Goal: Task Accomplishment & Management: Use online tool/utility

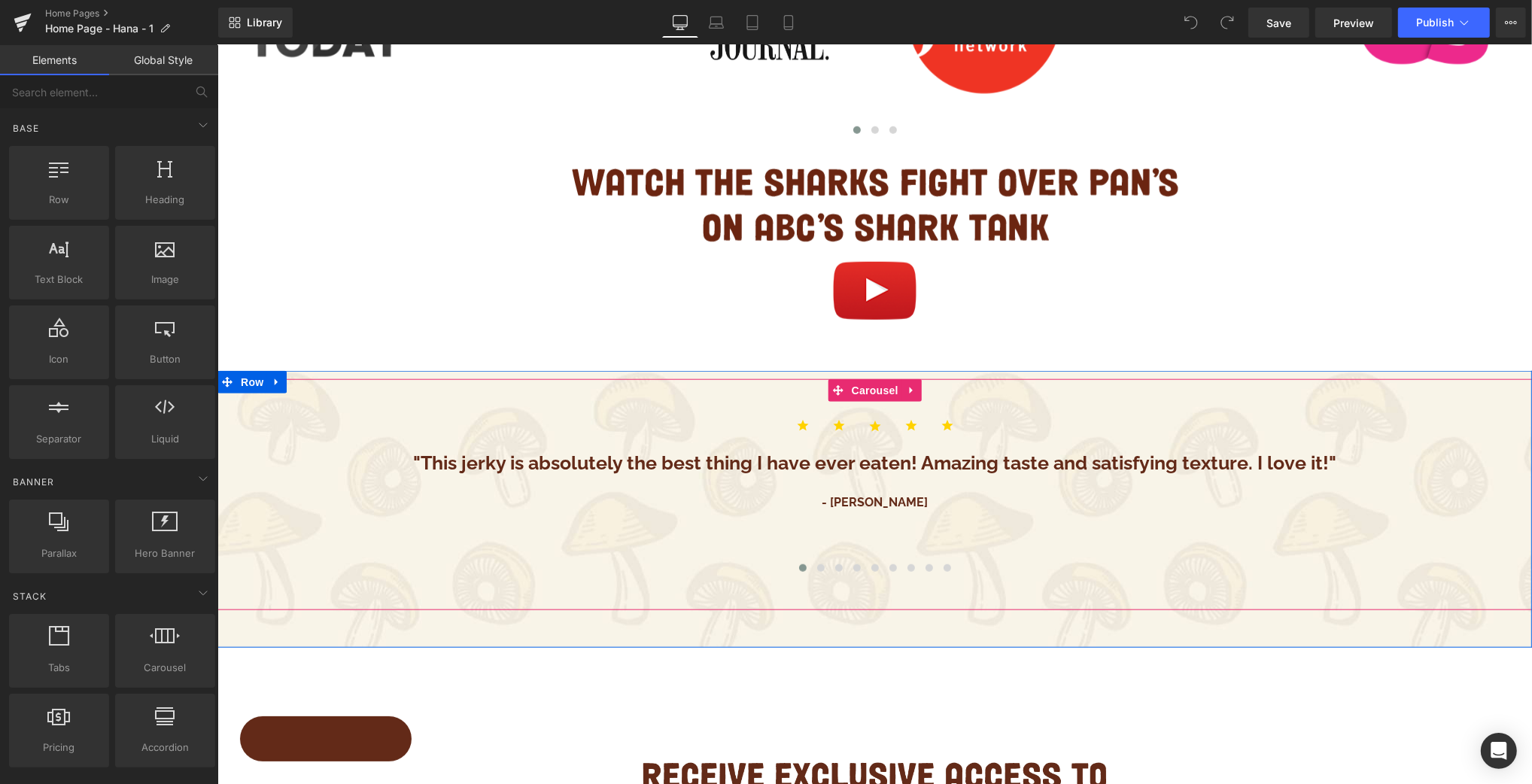
scroll to position [1815, 0]
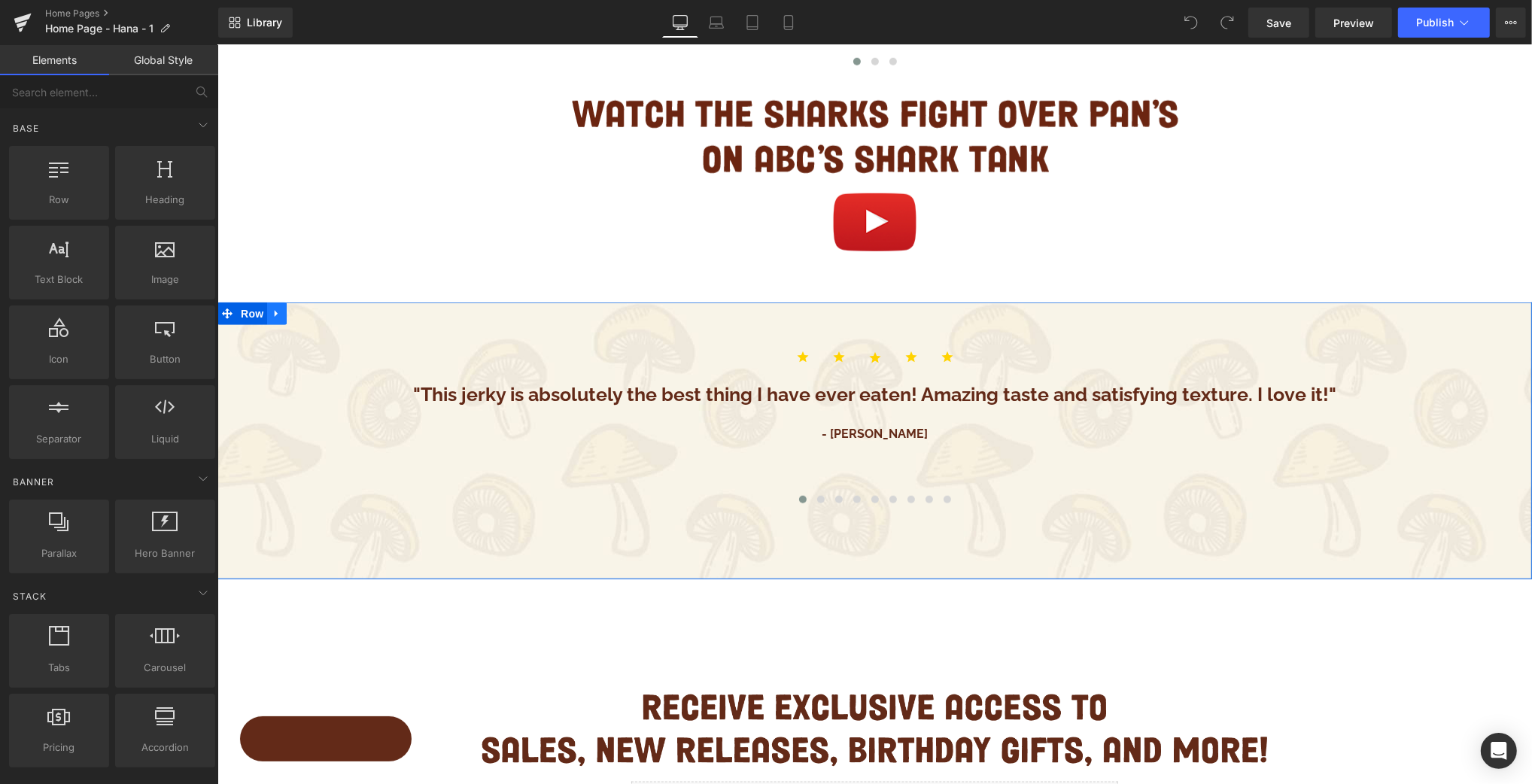
click at [272, 317] on icon at bounding box center [276, 313] width 11 height 11
click at [294, 316] on icon at bounding box center [296, 313] width 11 height 11
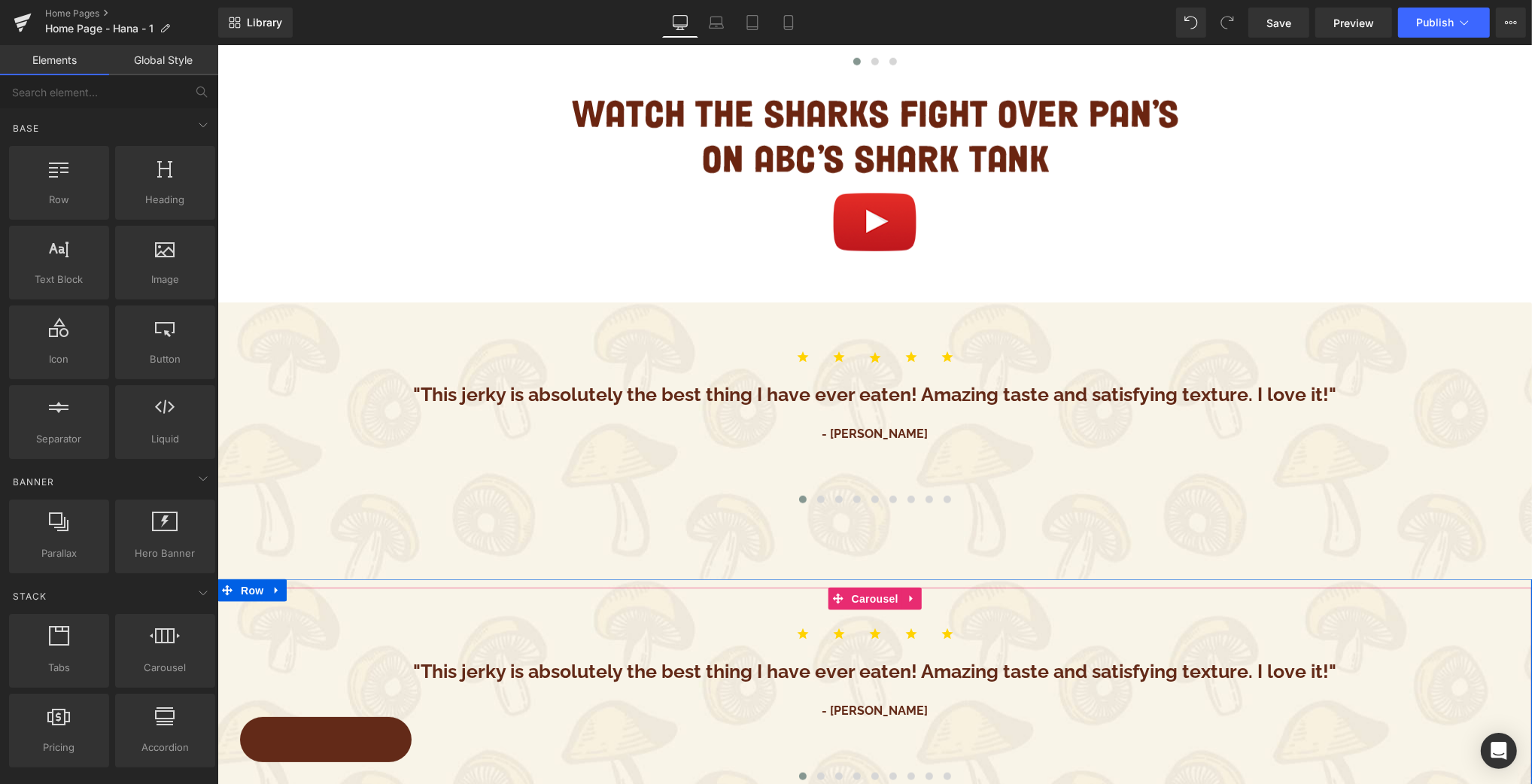
click at [874, 678] on span "Text Block" at bounding box center [866, 672] width 49 height 18
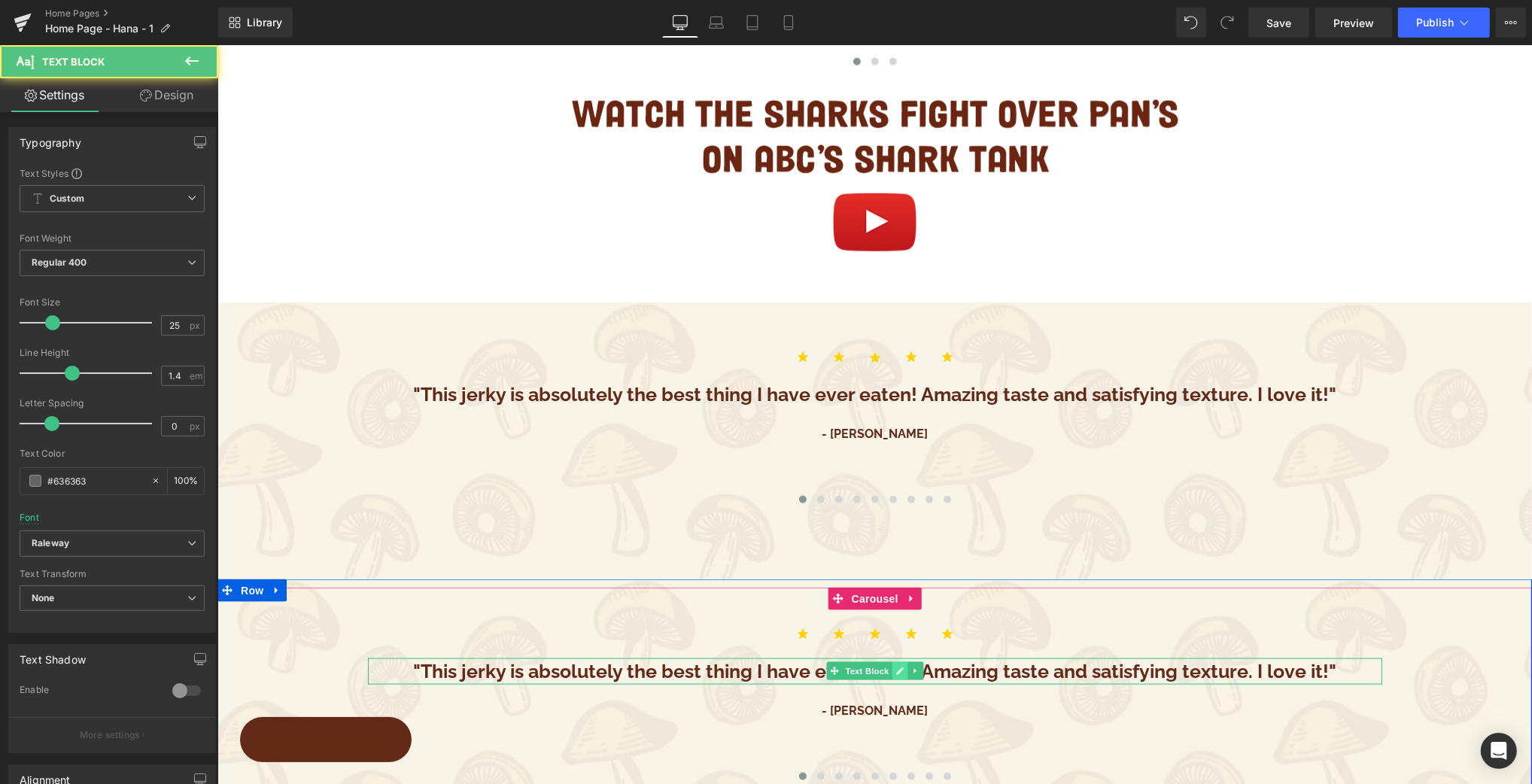
click at [897, 676] on link at bounding box center [899, 672] width 16 height 18
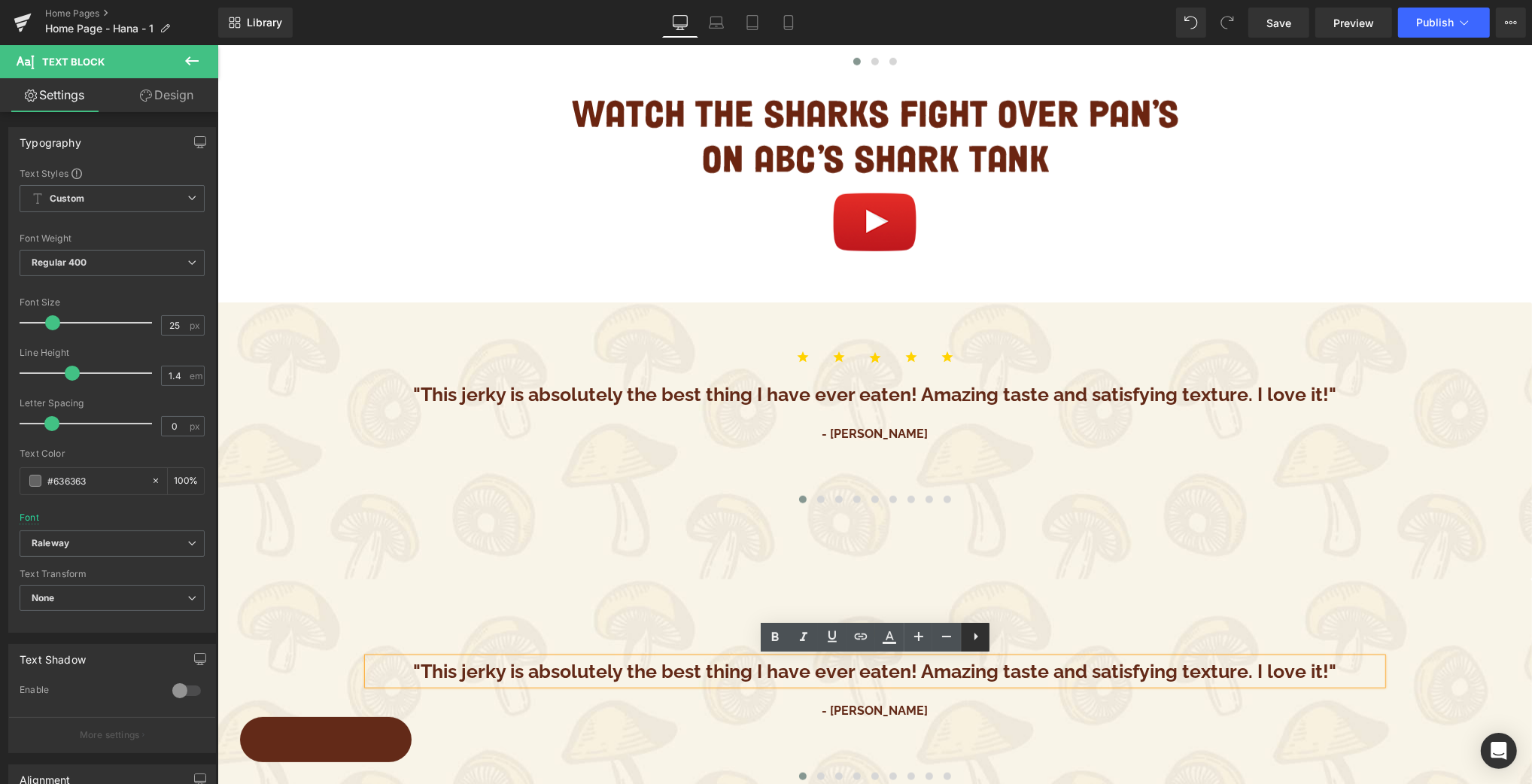
click at [974, 637] on icon at bounding box center [977, 637] width 18 height 18
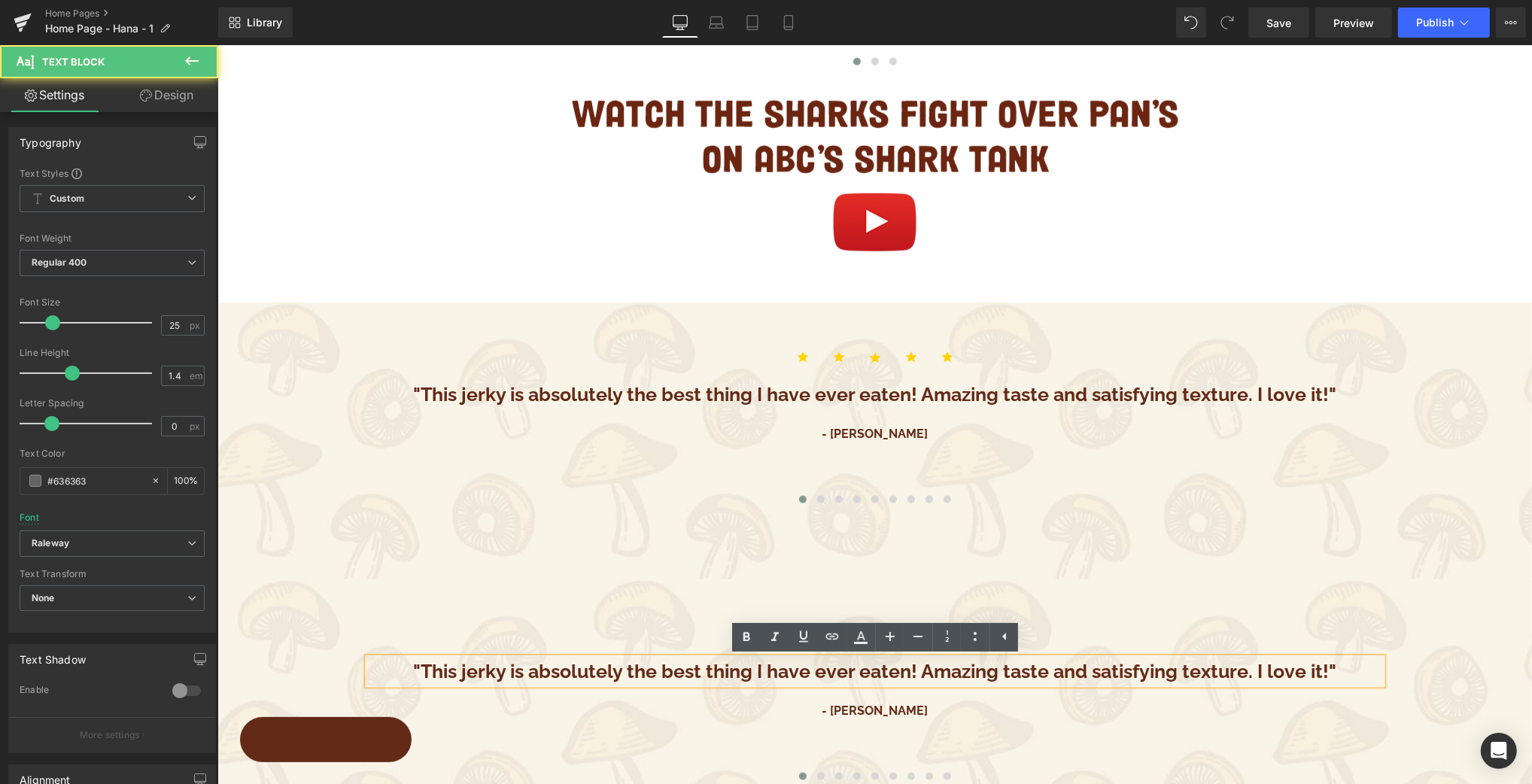
click at [946, 672] on strong ""This jerky is absolutely the best thing I have ever eaten! Amazing taste and s…" at bounding box center [874, 671] width 924 height 23
click at [1004, 638] on icon at bounding box center [1004, 637] width 3 height 8
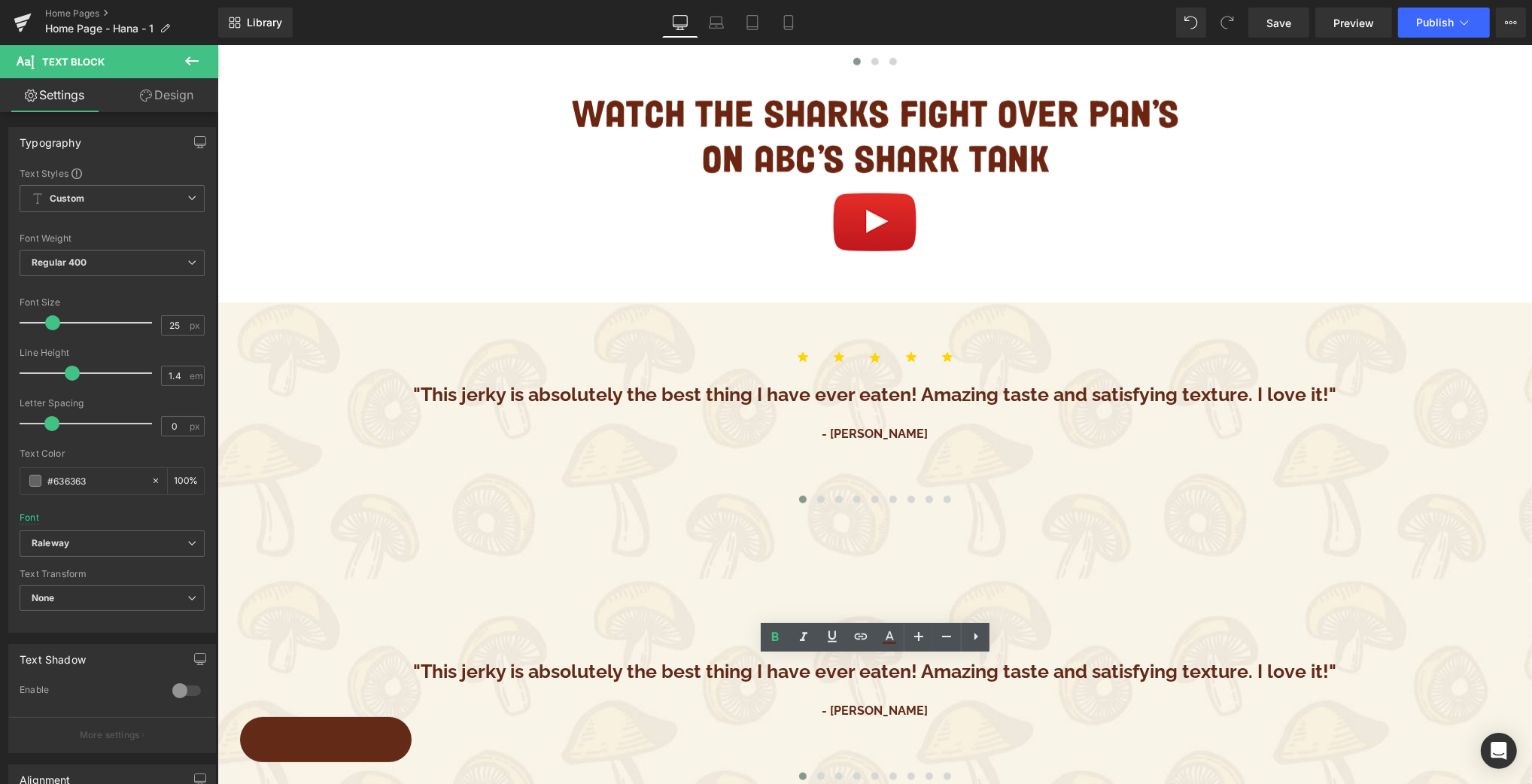
click at [746, 726] on div "Rendering Content" at bounding box center [766, 725] width 93 height 17
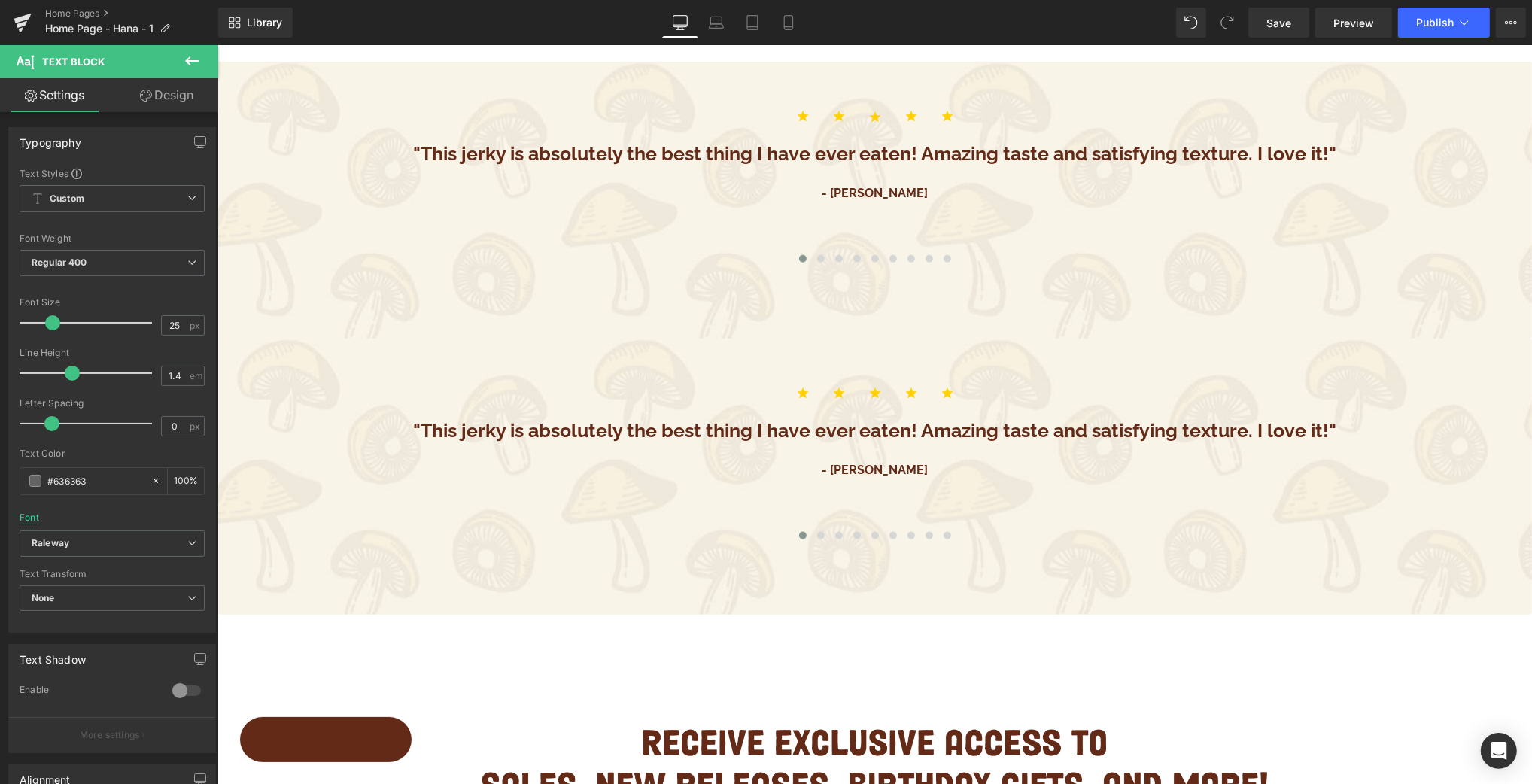
scroll to position [2066, 0]
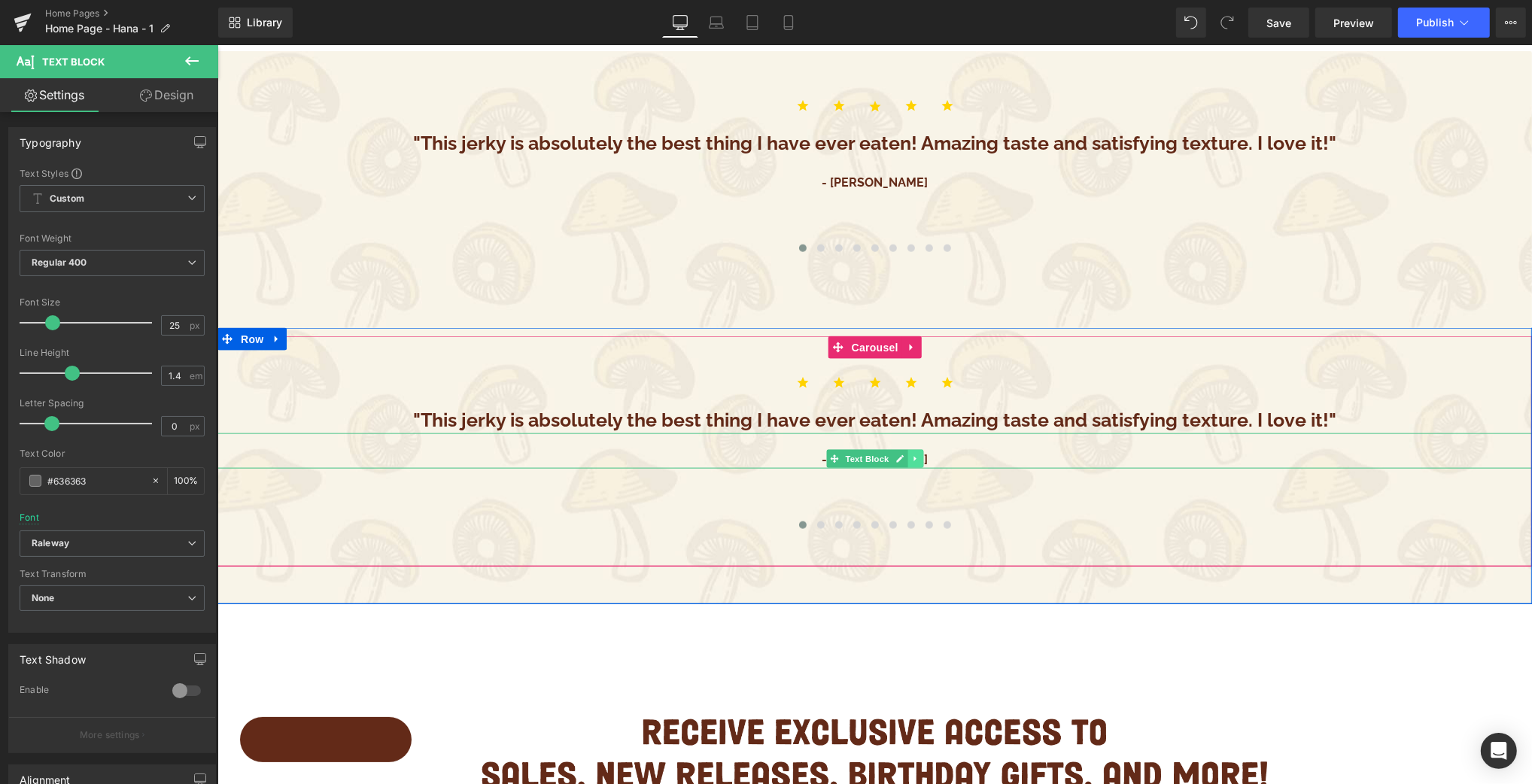
click at [910, 459] on icon at bounding box center [915, 459] width 8 height 9
click at [922, 459] on icon at bounding box center [922, 459] width 8 height 9
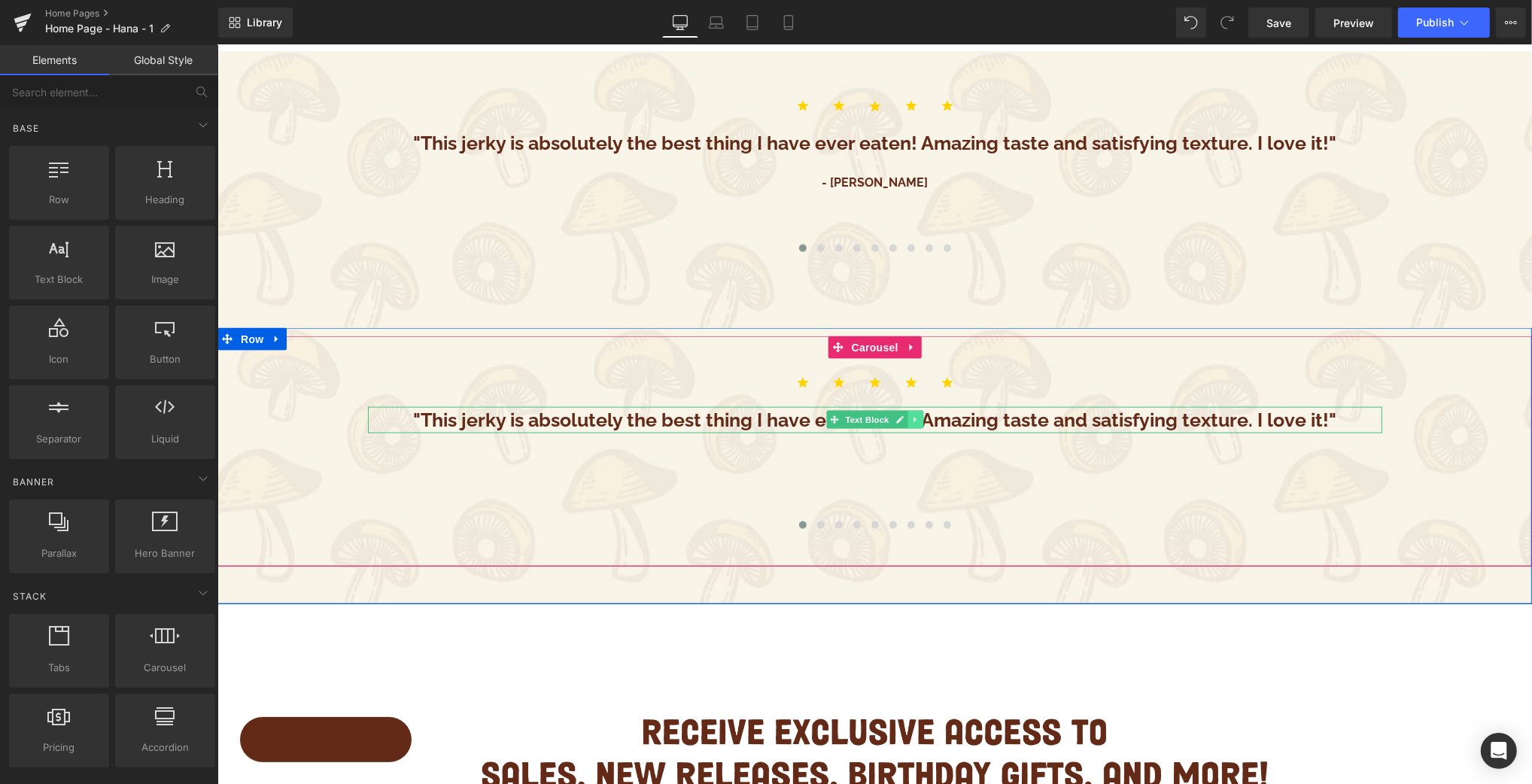
click at [916, 420] on icon at bounding box center [915, 420] width 8 height 9
click at [924, 420] on icon at bounding box center [922, 420] width 8 height 8
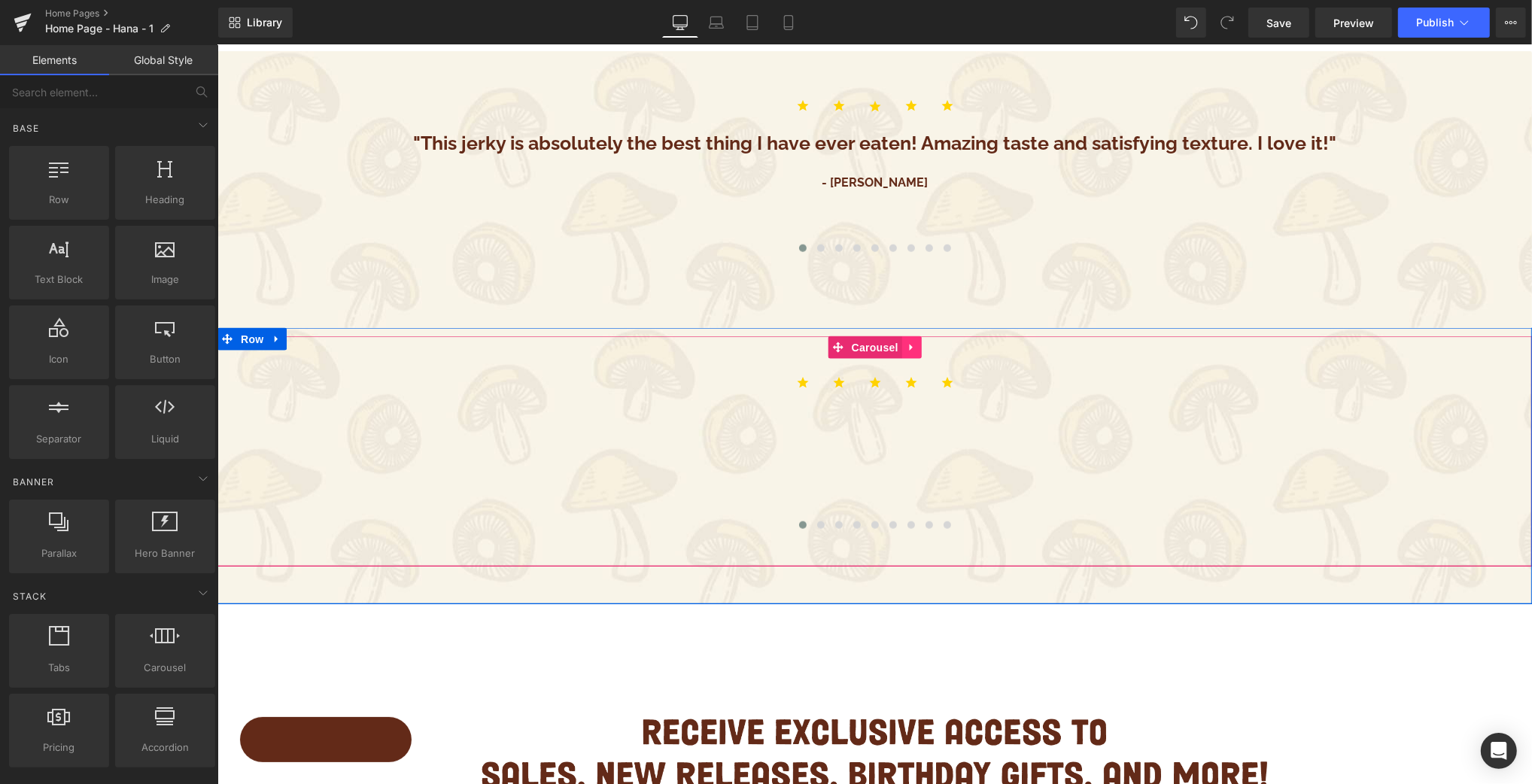
click at [911, 348] on icon at bounding box center [910, 348] width 3 height 7
click at [920, 348] on icon at bounding box center [921, 348] width 11 height 11
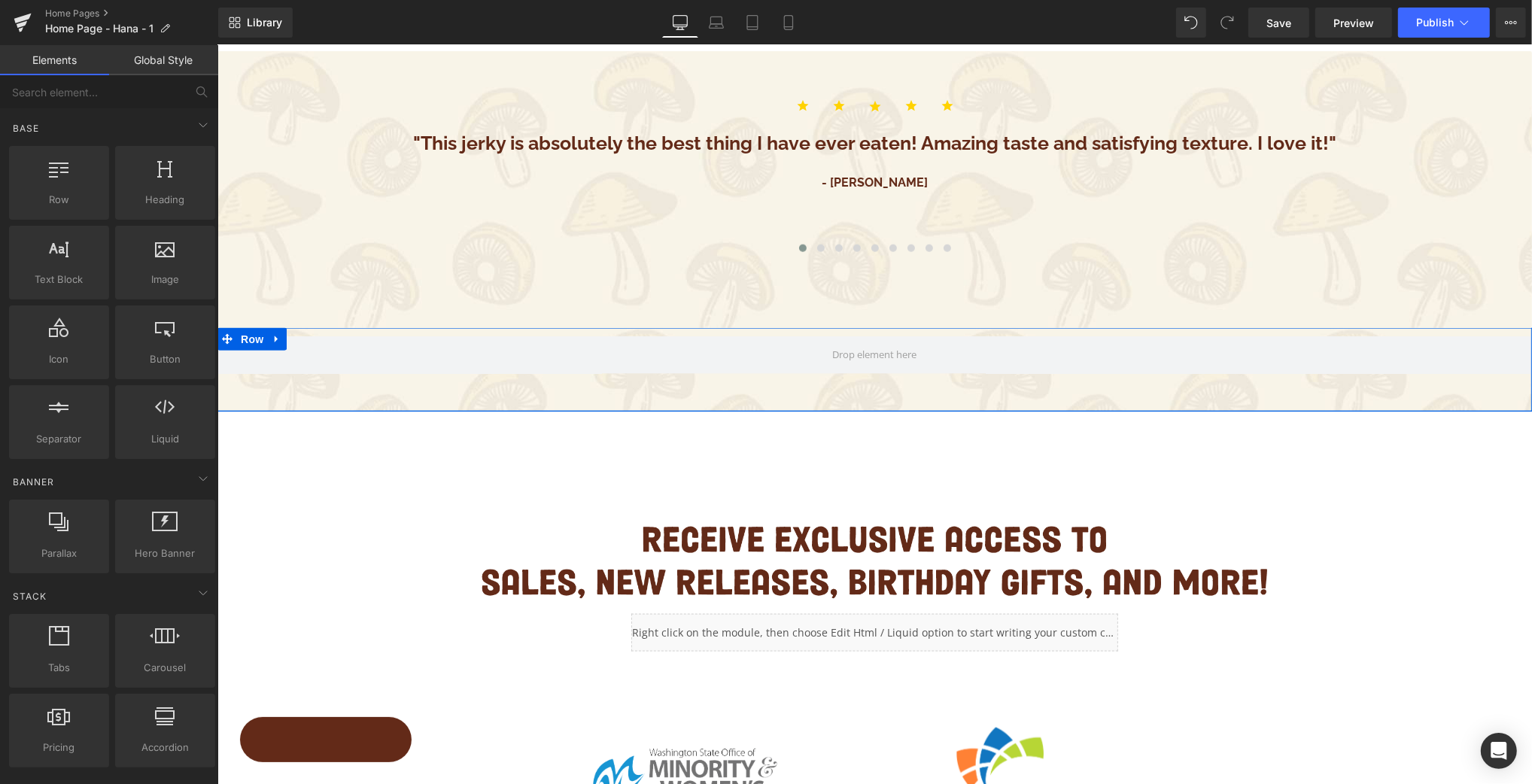
scroll to position [2067, 0]
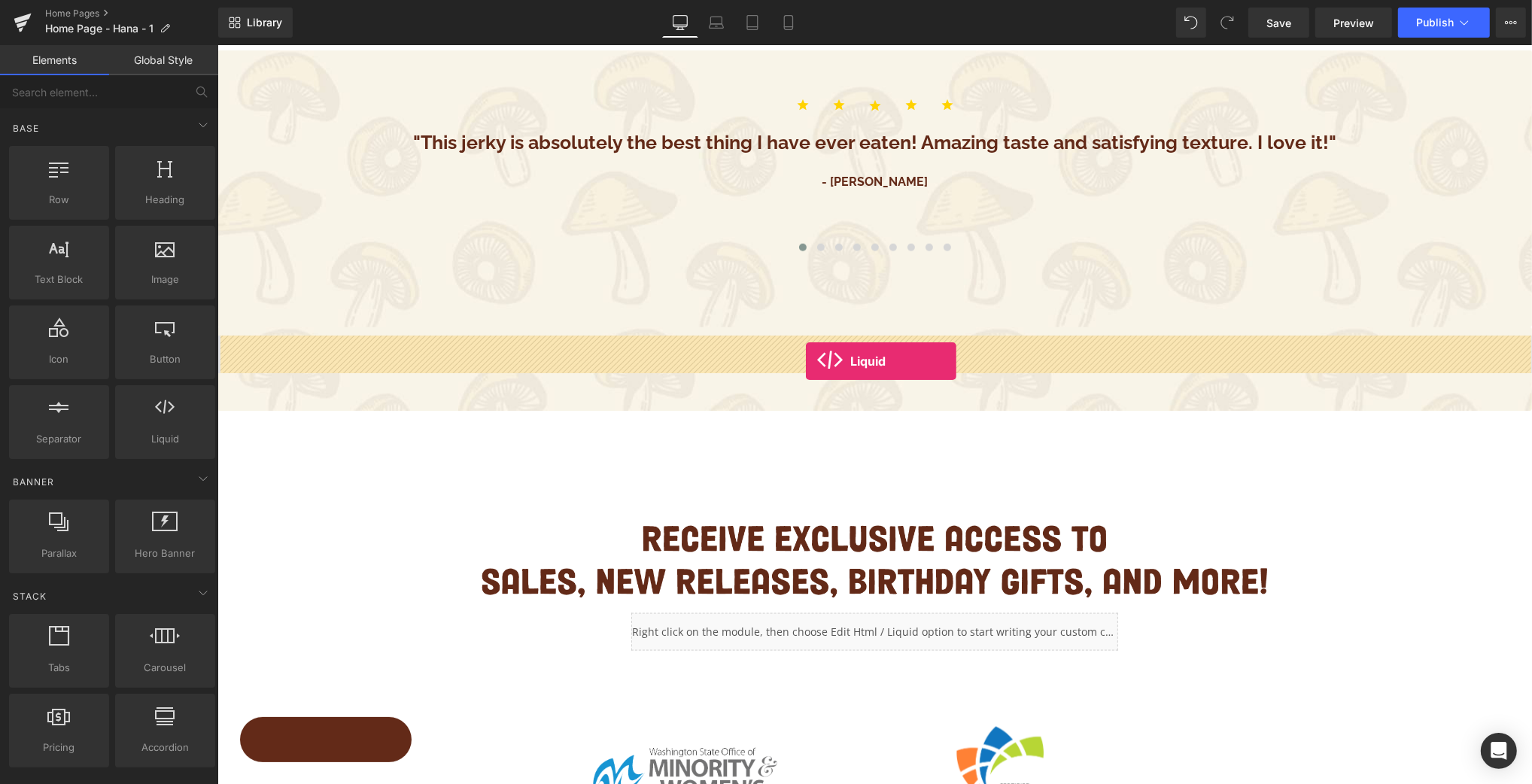
drag, startPoint x: 378, startPoint y: 458, endPoint x: 805, endPoint y: 361, distance: 437.9
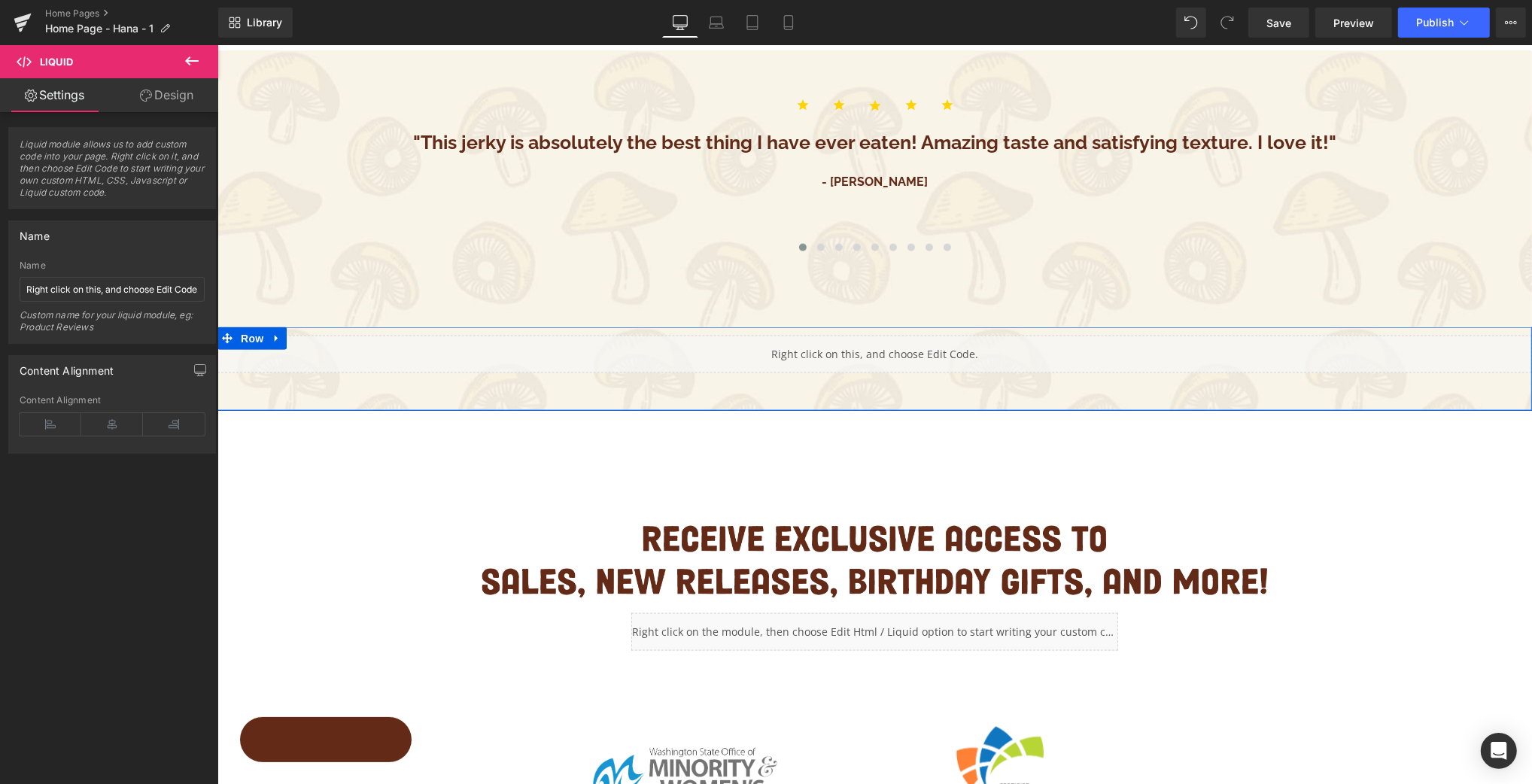
click at [890, 348] on div "Liquid" at bounding box center [874, 354] width 1315 height 38
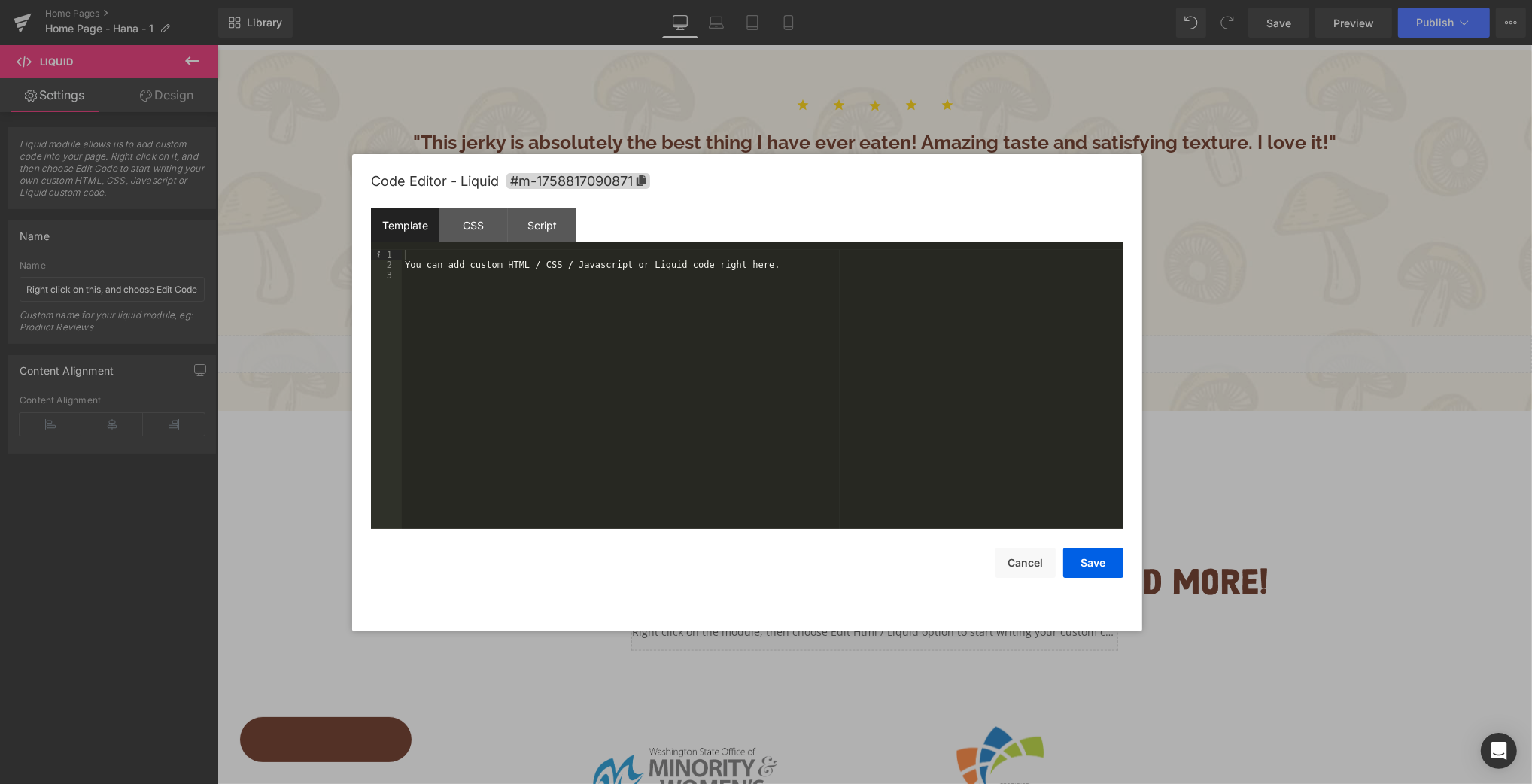
click at [753, 299] on div "You can add custom HTML / CSS / Javascript or Liquid code right here." at bounding box center [763, 400] width 722 height 301
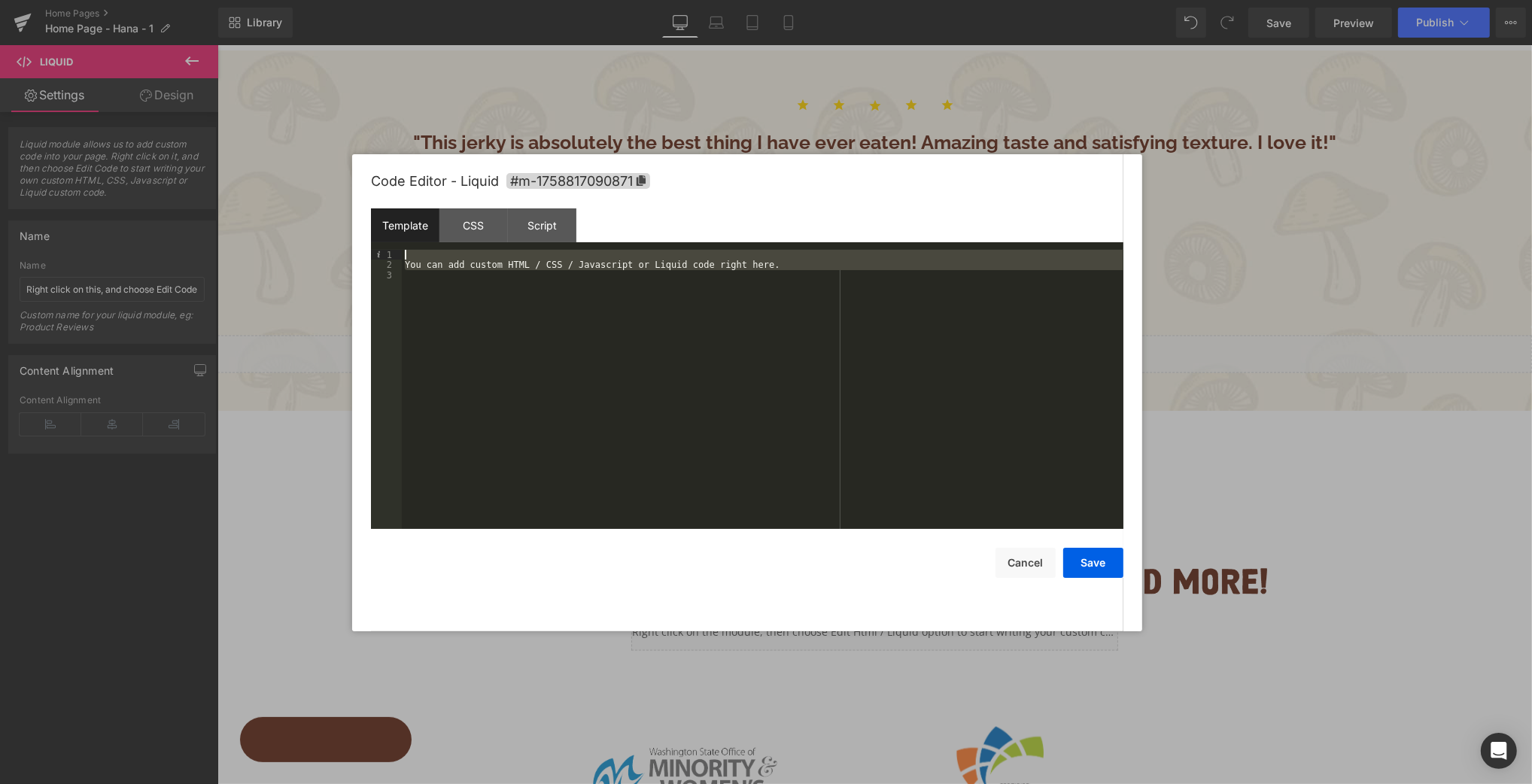
drag, startPoint x: 800, startPoint y: 278, endPoint x: 277, endPoint y: 233, distance: 524.9
click at [277, 233] on body "Liquid You are previewing how the will restyle your page. You can not edit Elem…" at bounding box center [766, 392] width 1532 height 784
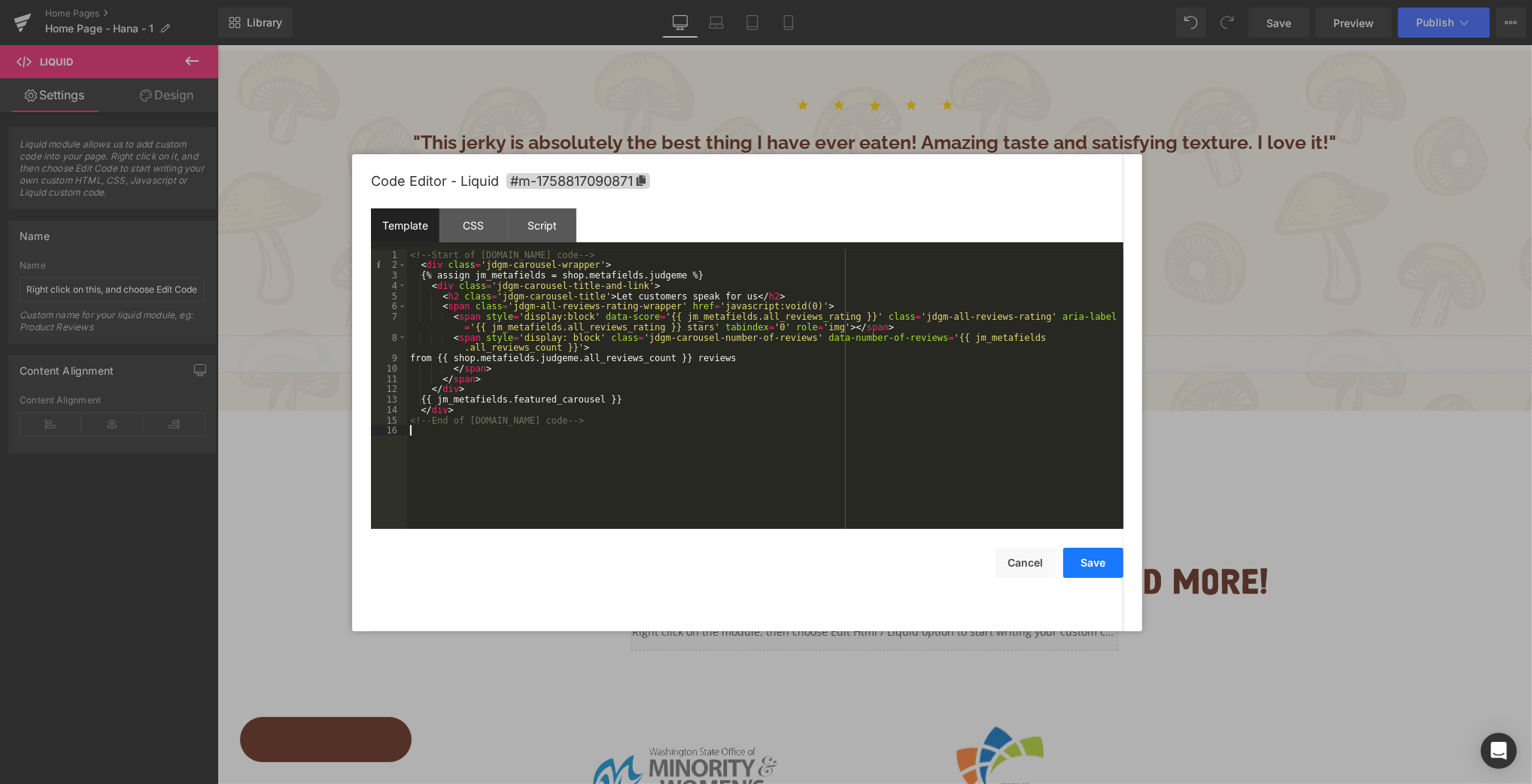
click at [1097, 560] on button "Save" at bounding box center [1094, 563] width 60 height 30
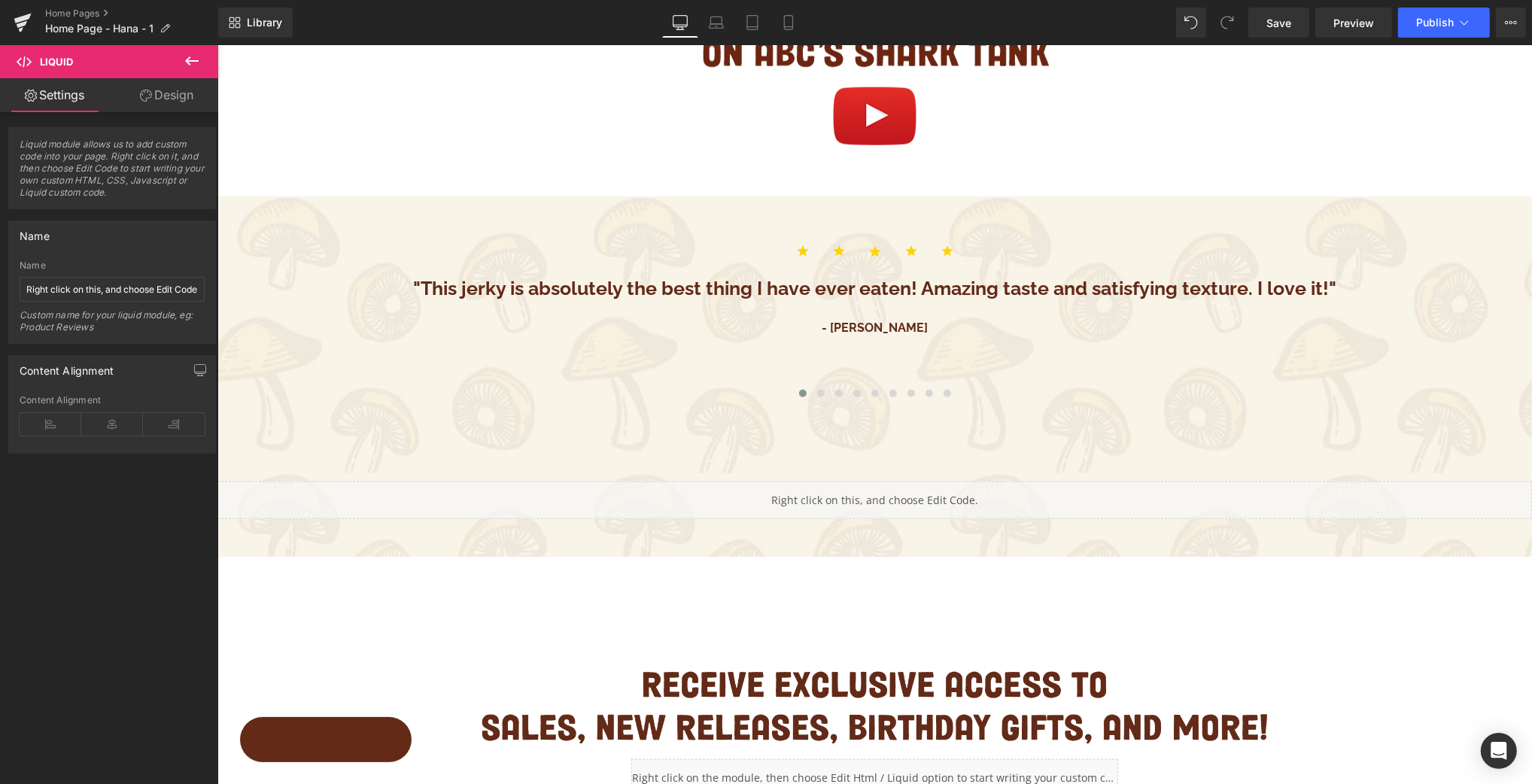
scroll to position [1920, 0]
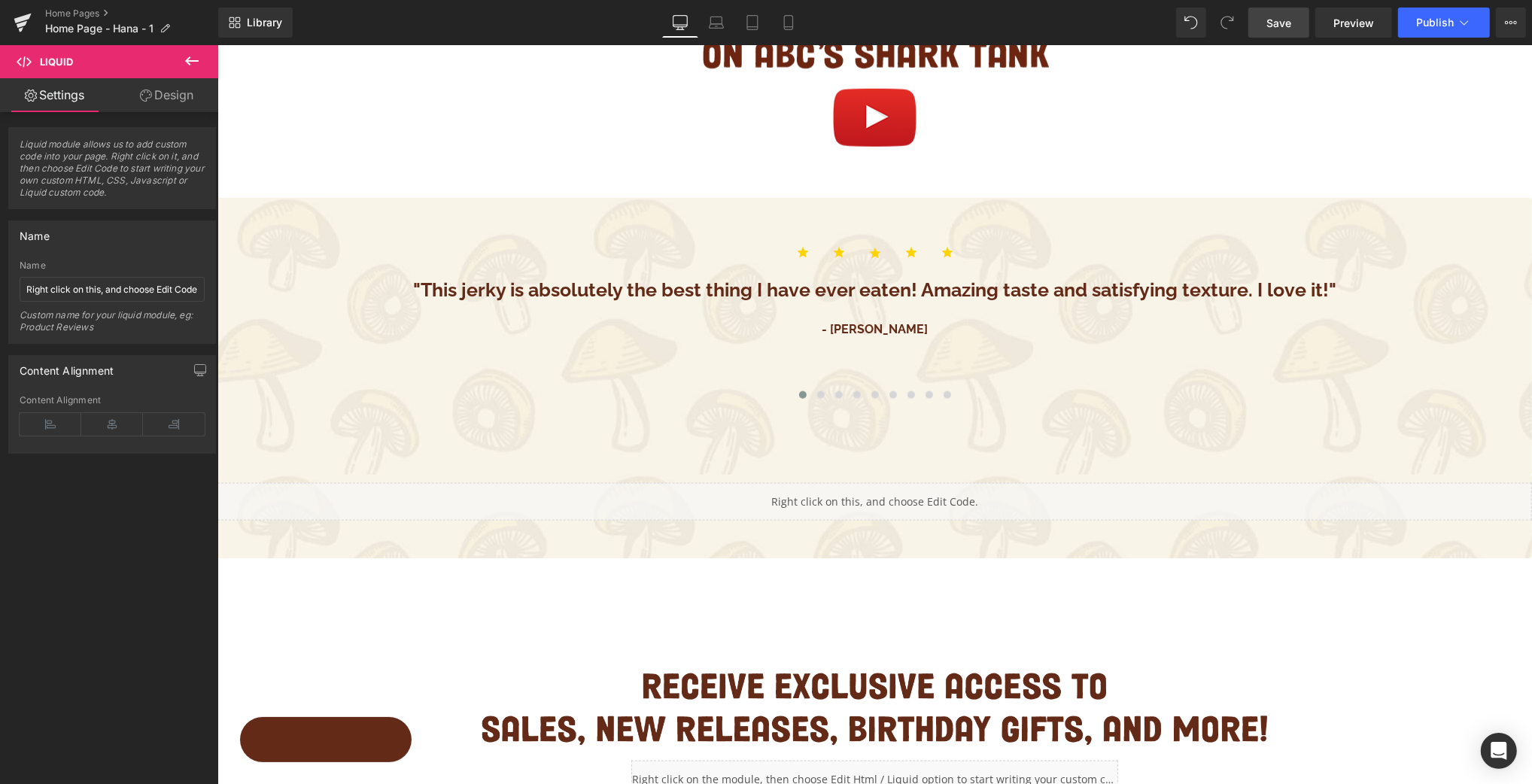
click at [1271, 15] on span "Save" at bounding box center [1279, 23] width 25 height 16
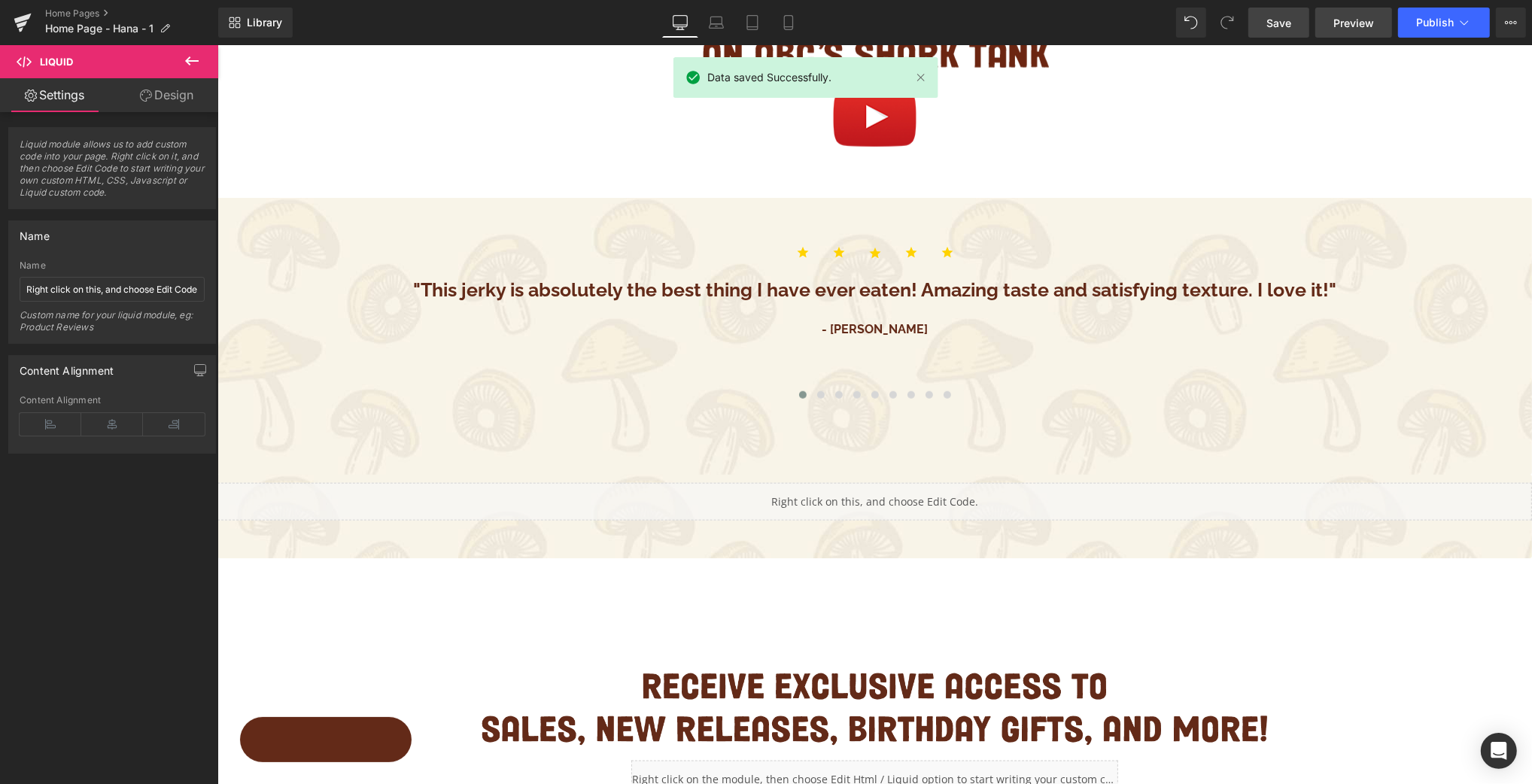
click at [1324, 20] on span "Preview" at bounding box center [1354, 23] width 41 height 16
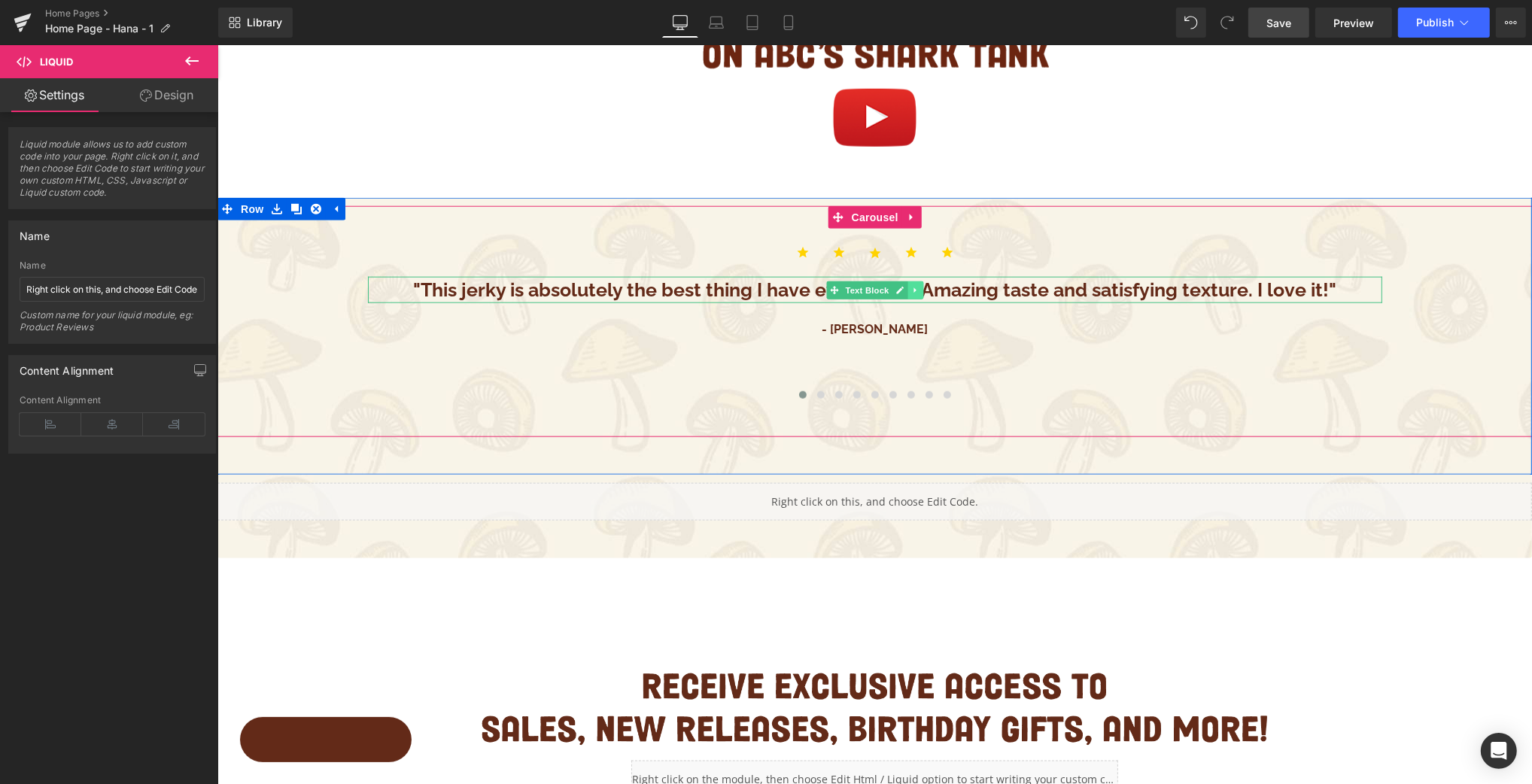
click at [915, 288] on icon at bounding box center [915, 290] width 8 height 9
drag, startPoint x: 921, startPoint y: 291, endPoint x: 916, endPoint y: 277, distance: 14.9
click at [921, 291] on icon at bounding box center [922, 290] width 8 height 9
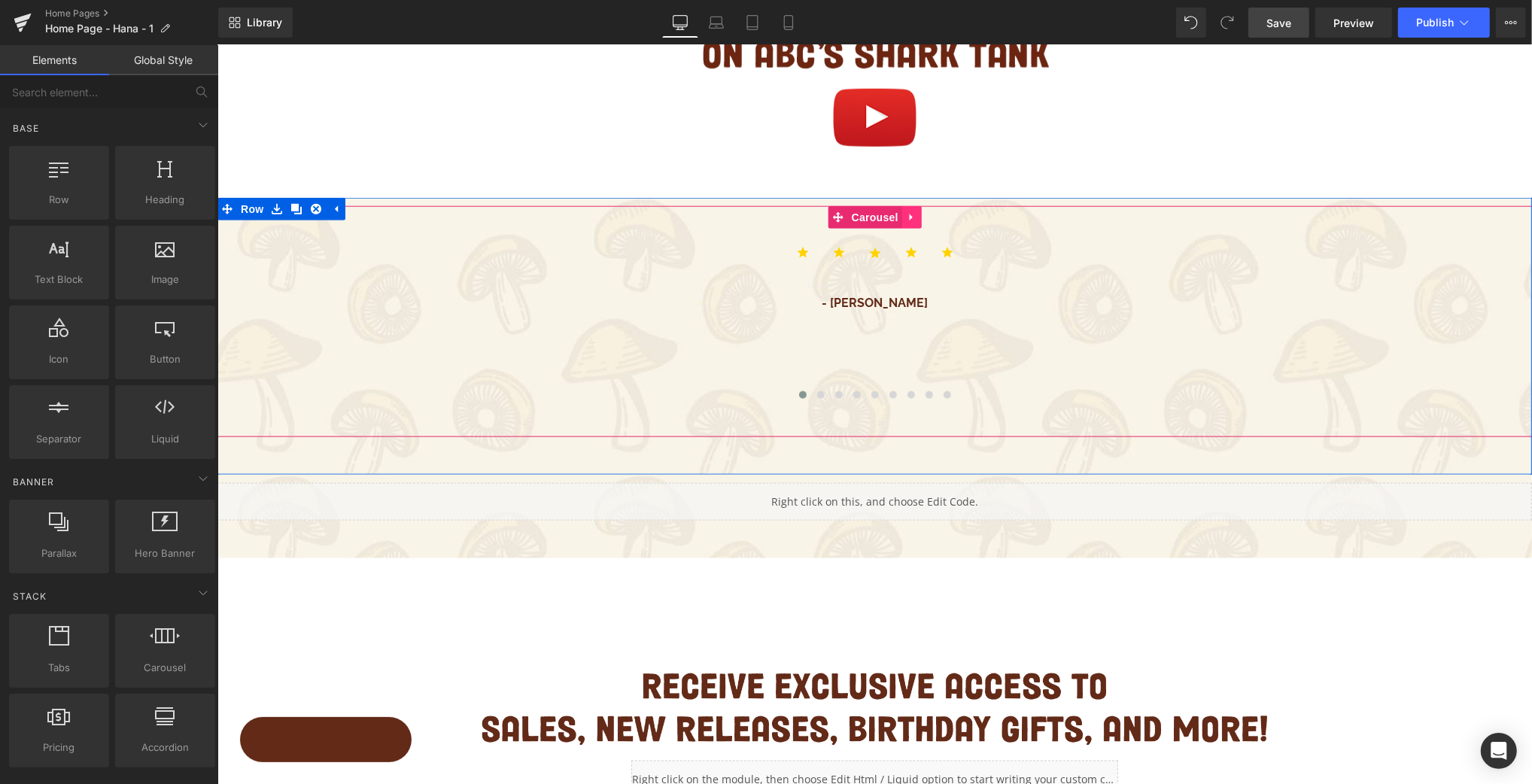
click at [911, 219] on icon at bounding box center [911, 217] width 11 height 11
click at [922, 218] on icon at bounding box center [921, 217] width 11 height 11
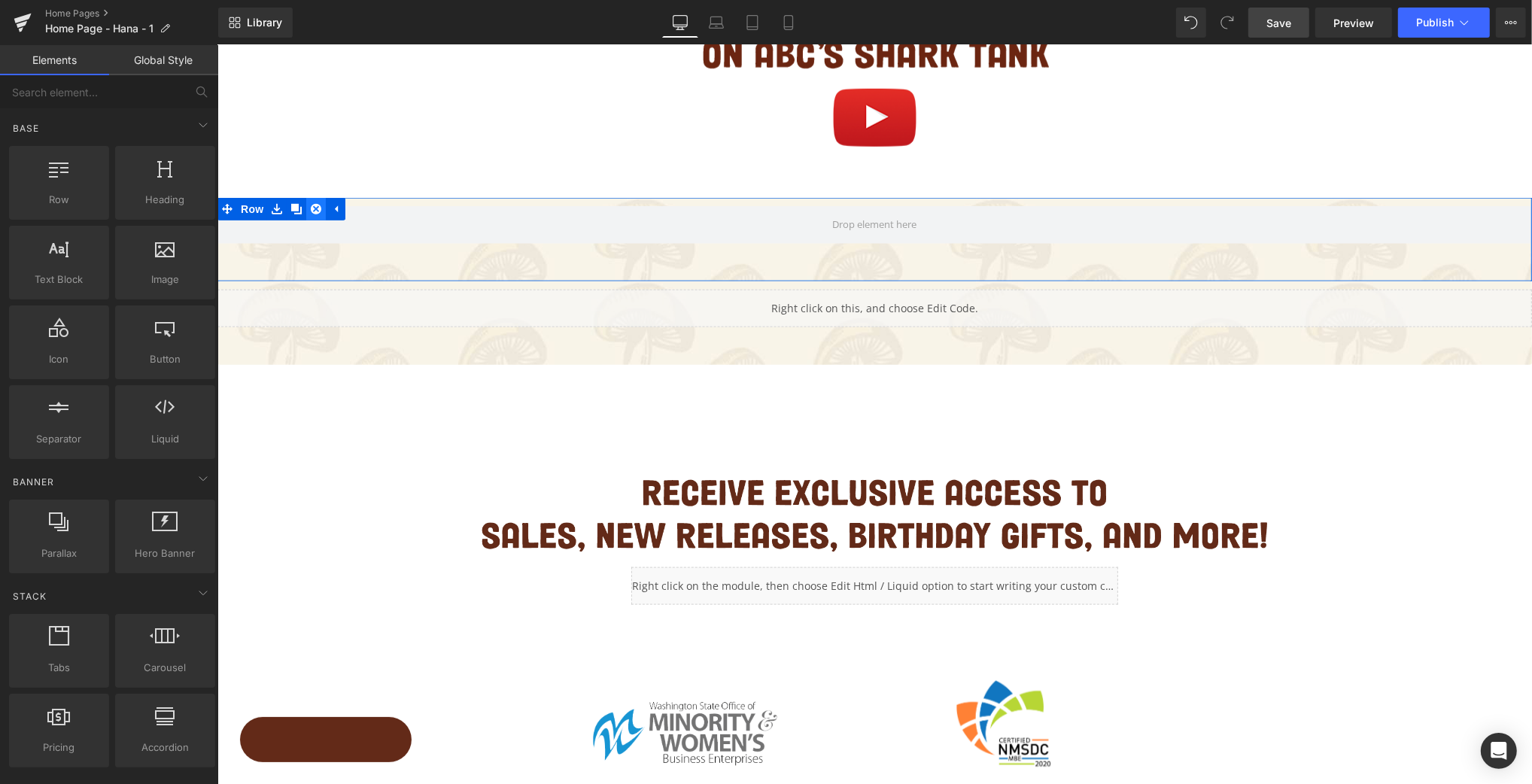
click at [312, 209] on icon at bounding box center [315, 209] width 11 height 11
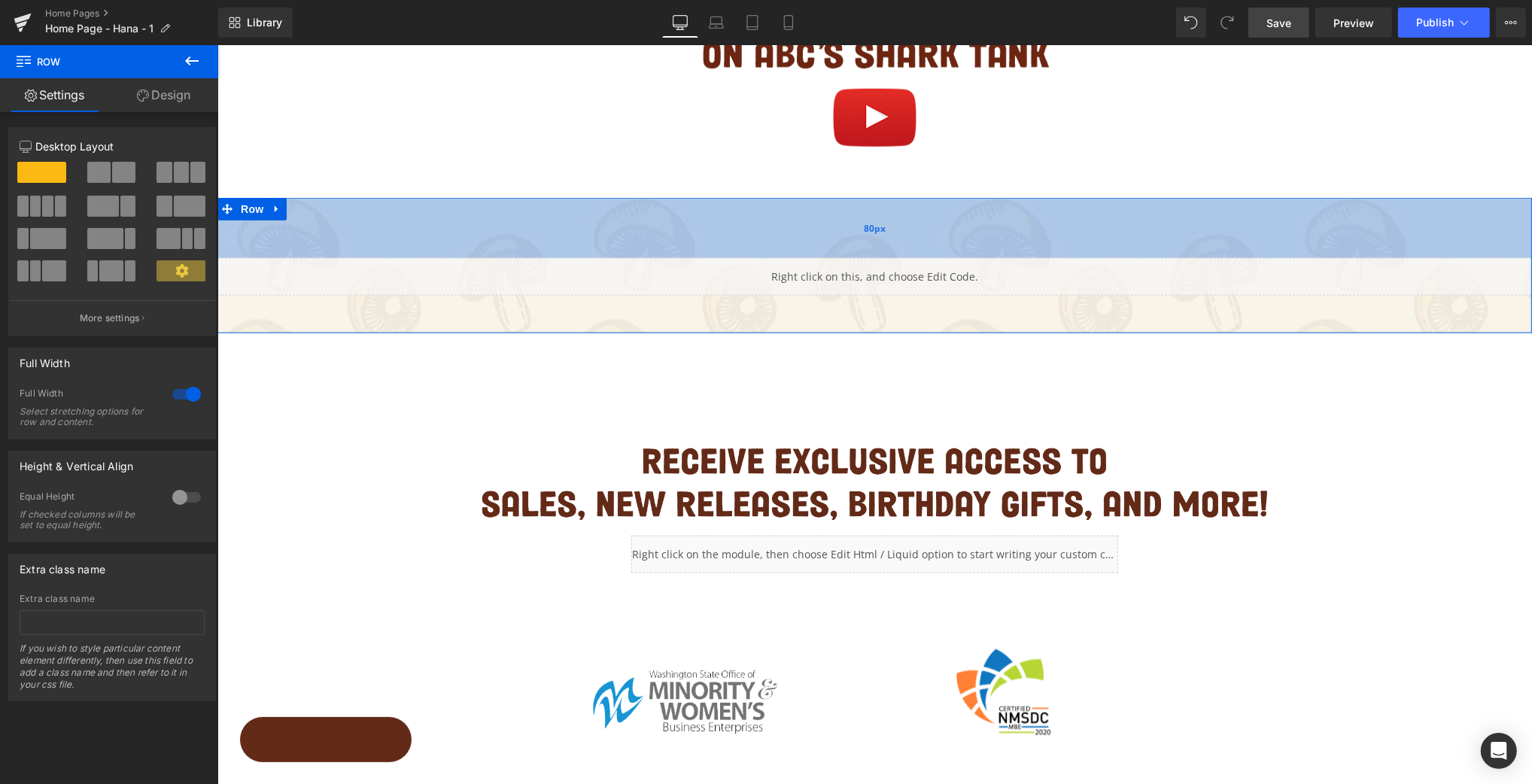
drag, startPoint x: 582, startPoint y: 205, endPoint x: 583, endPoint y: 257, distance: 52.0
click at [583, 257] on div "80px" at bounding box center [874, 228] width 1315 height 60
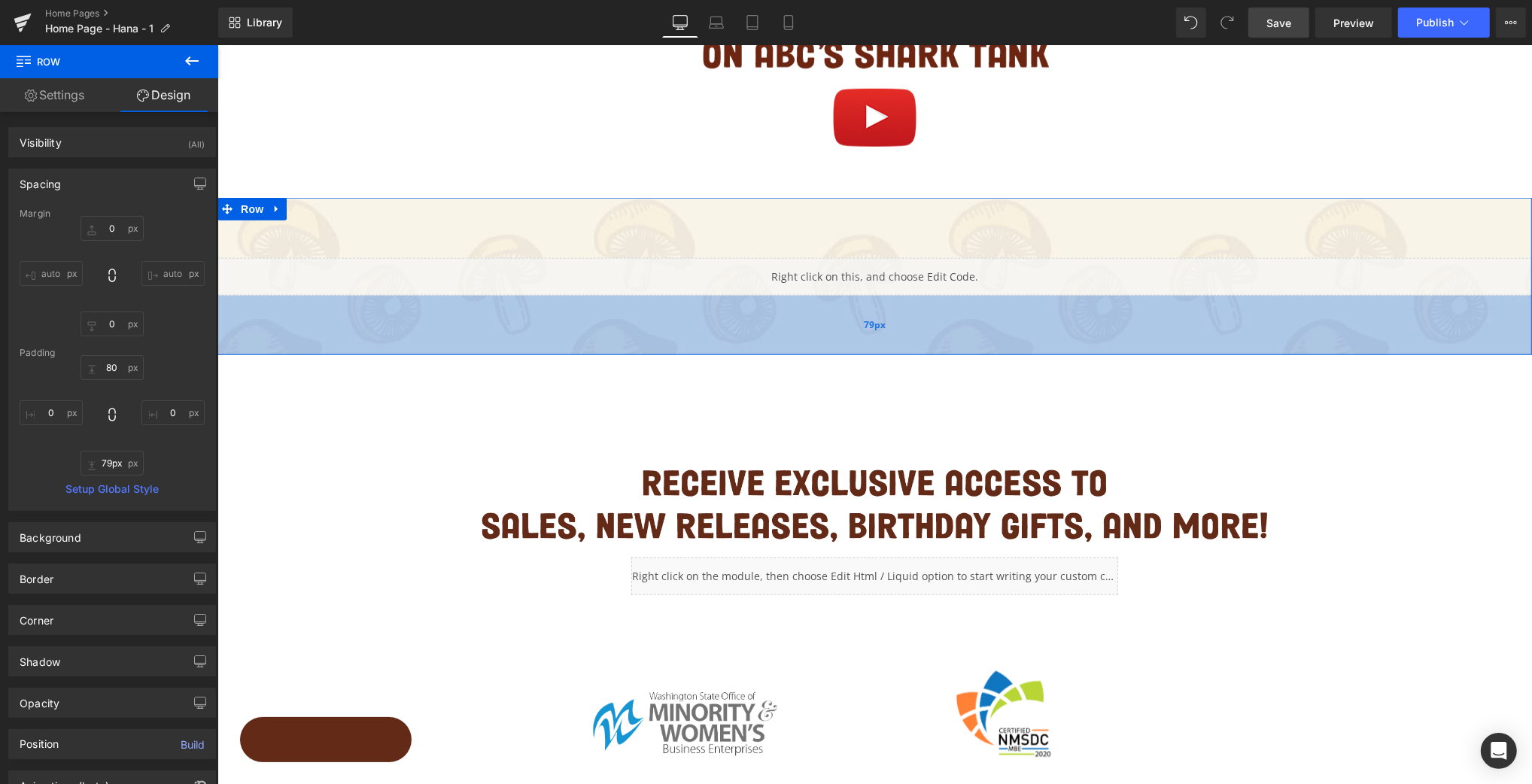
type input "80px"
drag, startPoint x: 604, startPoint y: 333, endPoint x: 601, endPoint y: 355, distance: 22.2
click at [601, 355] on div "80px" at bounding box center [874, 326] width 1315 height 60
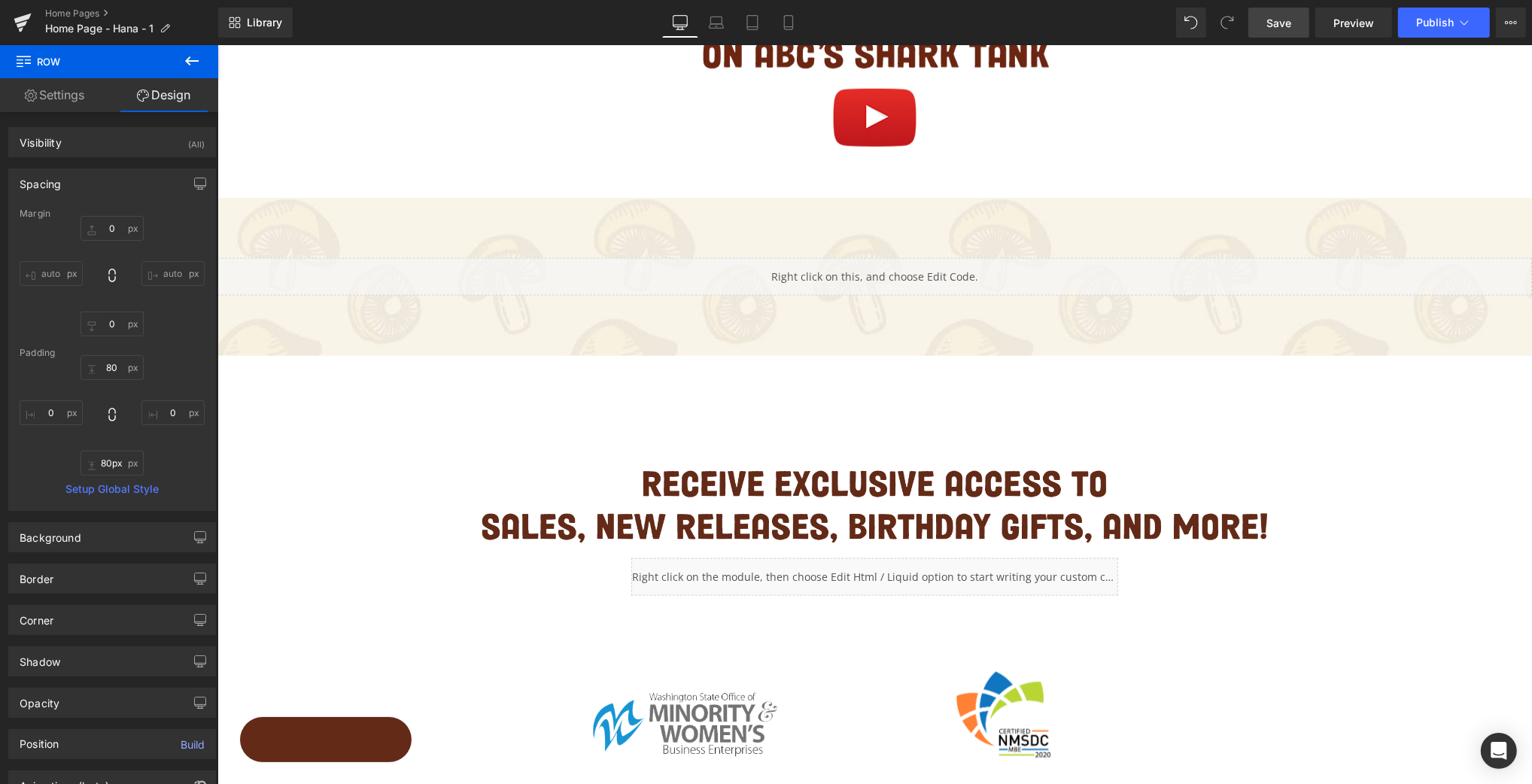
drag, startPoint x: 1292, startPoint y: 28, endPoint x: 1326, endPoint y: 19, distance: 35.2
click at [1292, 27] on span "Save" at bounding box center [1279, 23] width 25 height 16
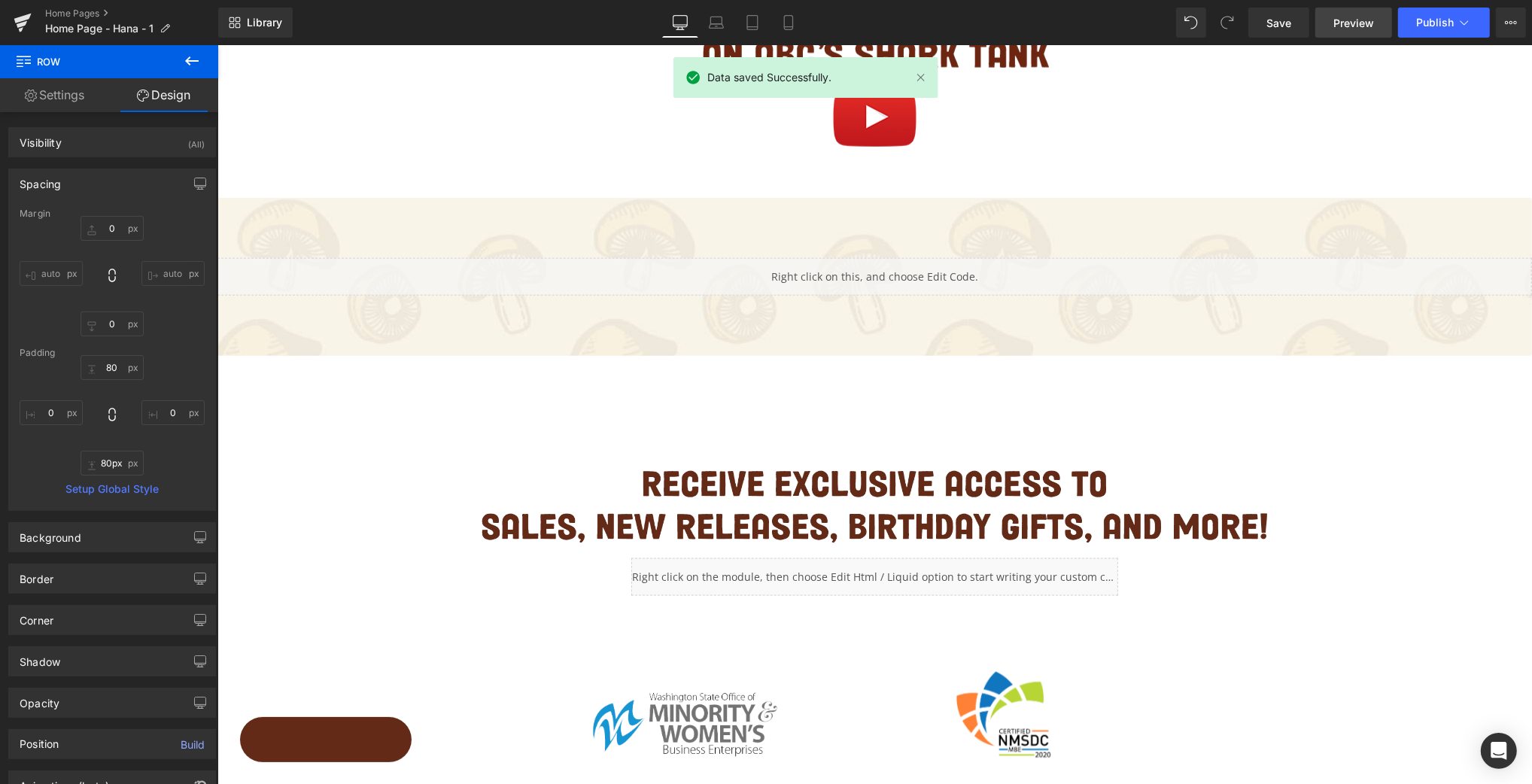
click at [1324, 25] on span "Preview" at bounding box center [1354, 23] width 41 height 16
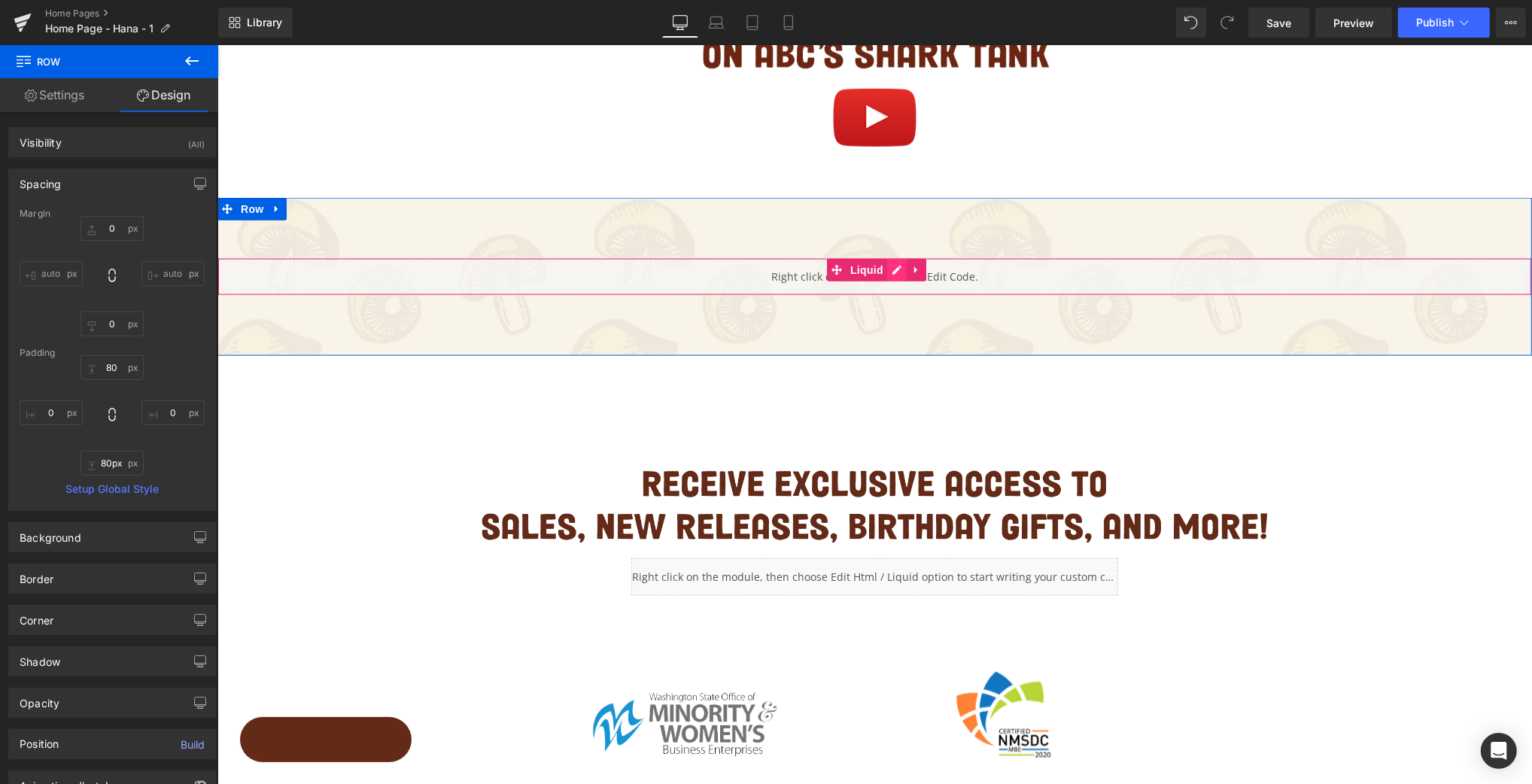
click at [894, 273] on div "Liquid" at bounding box center [874, 276] width 1315 height 38
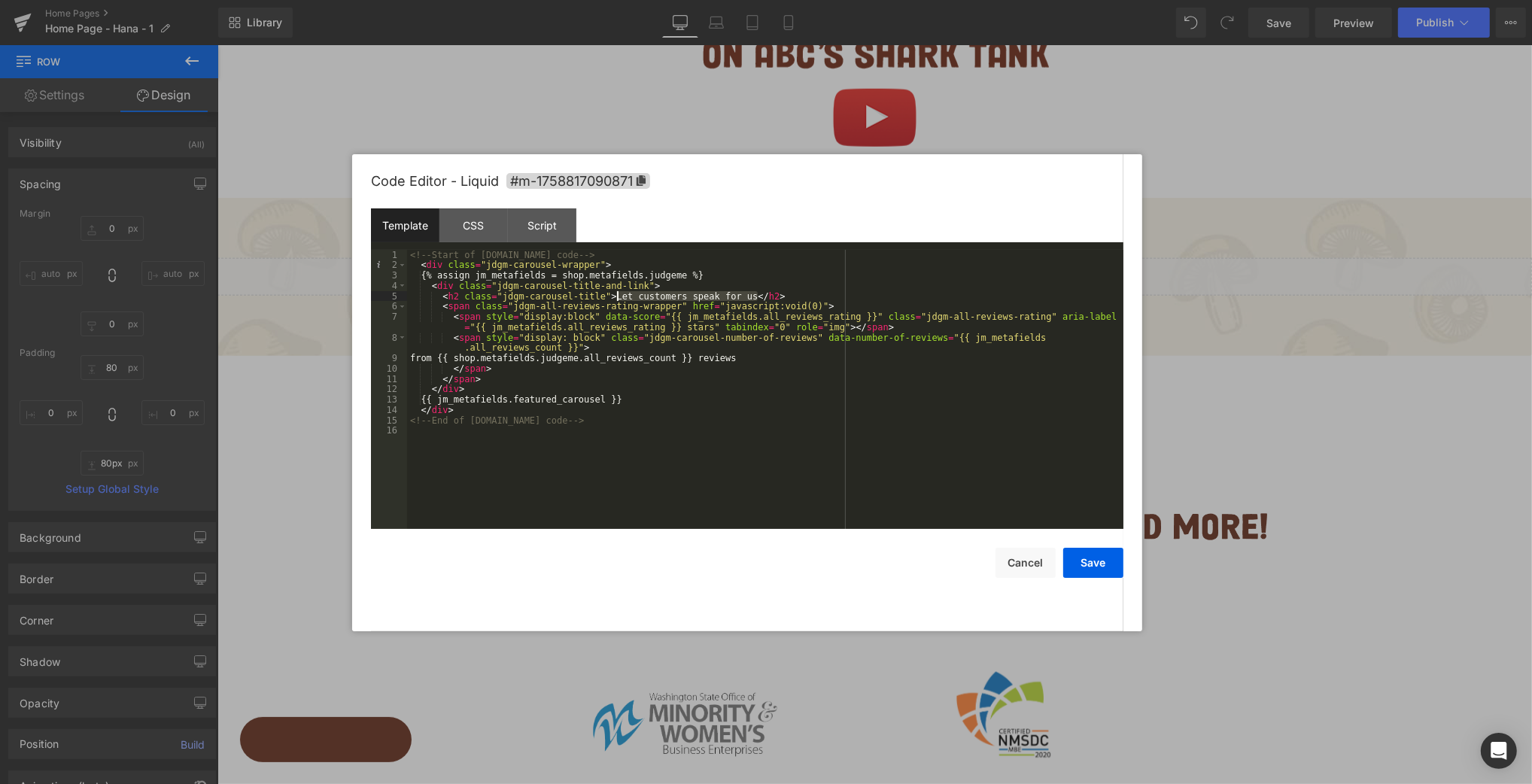
drag, startPoint x: 758, startPoint y: 297, endPoint x: 722, endPoint y: 262, distance: 50.2
click at [619, 297] on div "<!-- Start of [DOMAIN_NAME] code --> < div class = "jdgm-carousel-wrapper" > {%…" at bounding box center [765, 400] width 716 height 301
click at [763, 307] on div "<!-- Start of [DOMAIN_NAME] code --> < div class = "jdgm-carousel-wrapper" > {%…" at bounding box center [765, 400] width 716 height 301
click at [1101, 564] on button "Save" at bounding box center [1094, 563] width 60 height 30
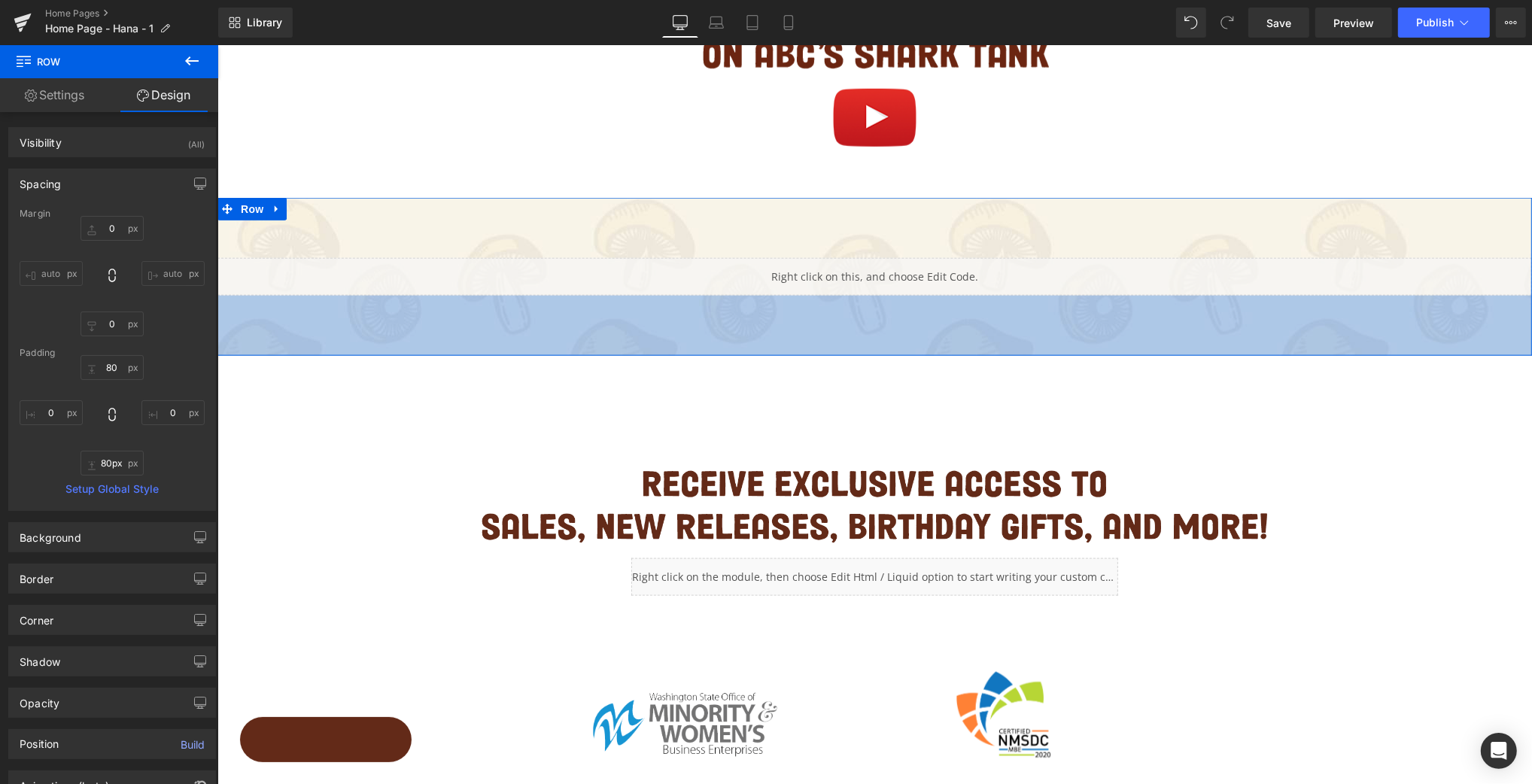
scroll to position [1652, 0]
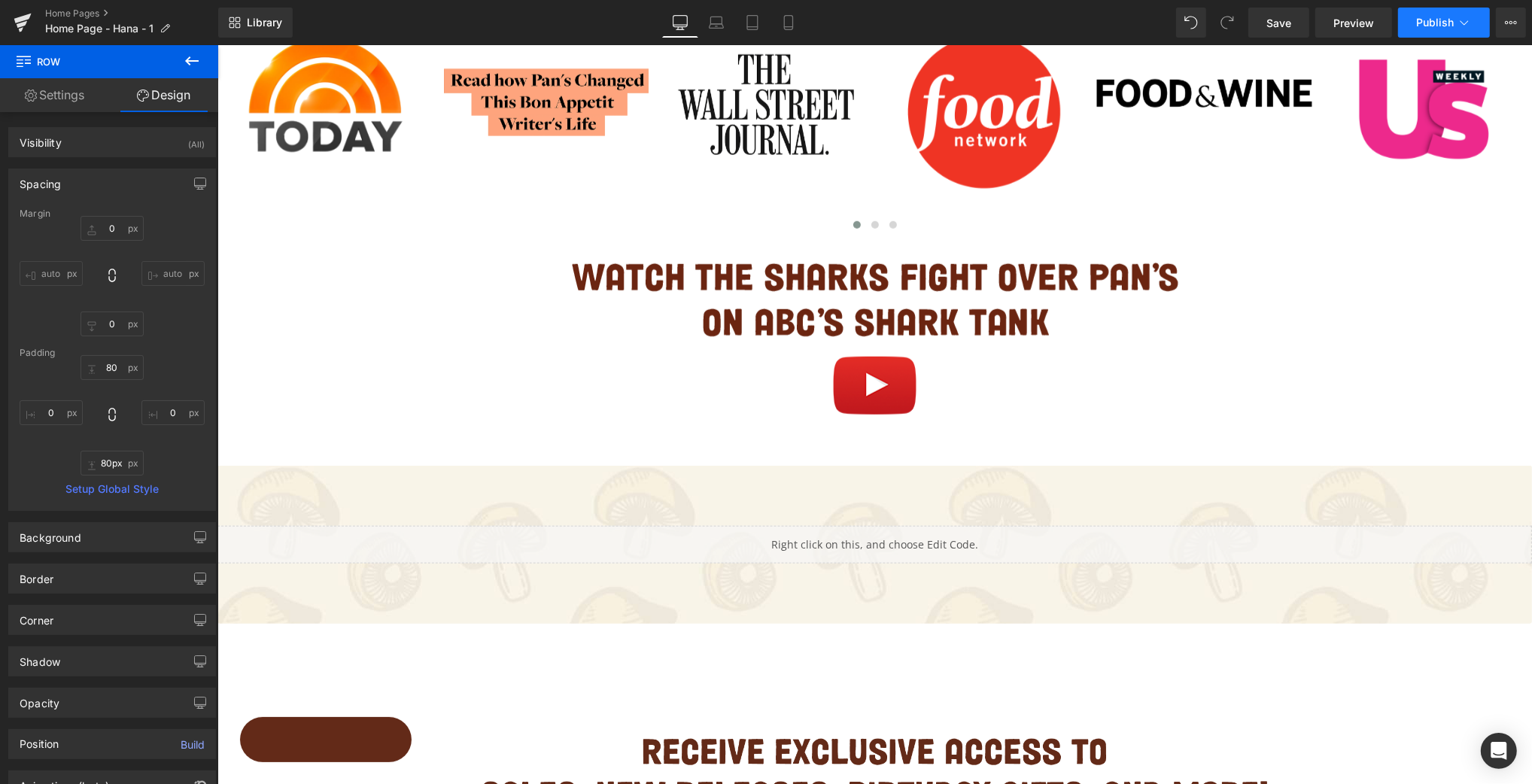
click at [1324, 23] on span "Publish" at bounding box center [1435, 23] width 38 height 12
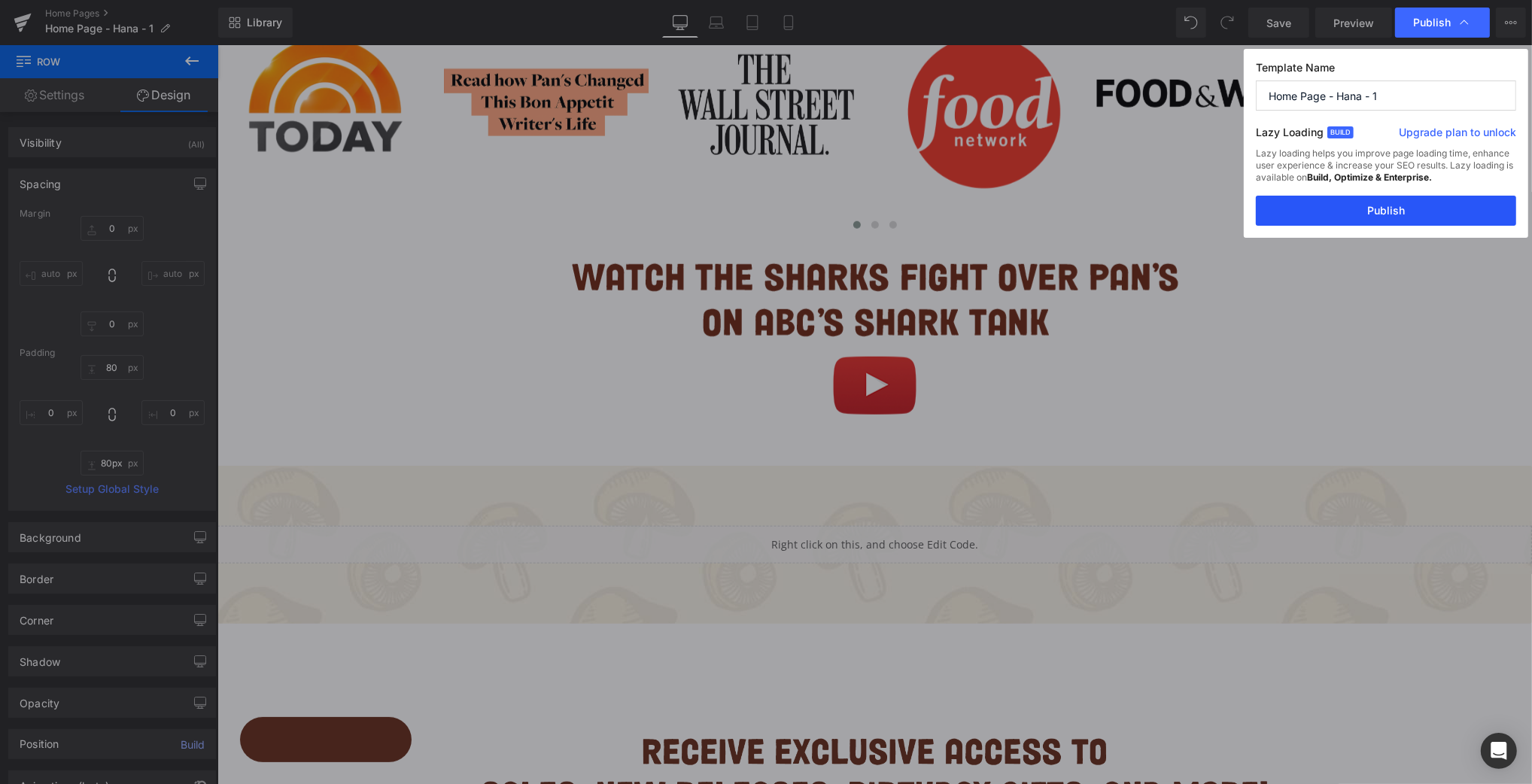
click at [1324, 219] on button "Publish" at bounding box center [1386, 211] width 260 height 30
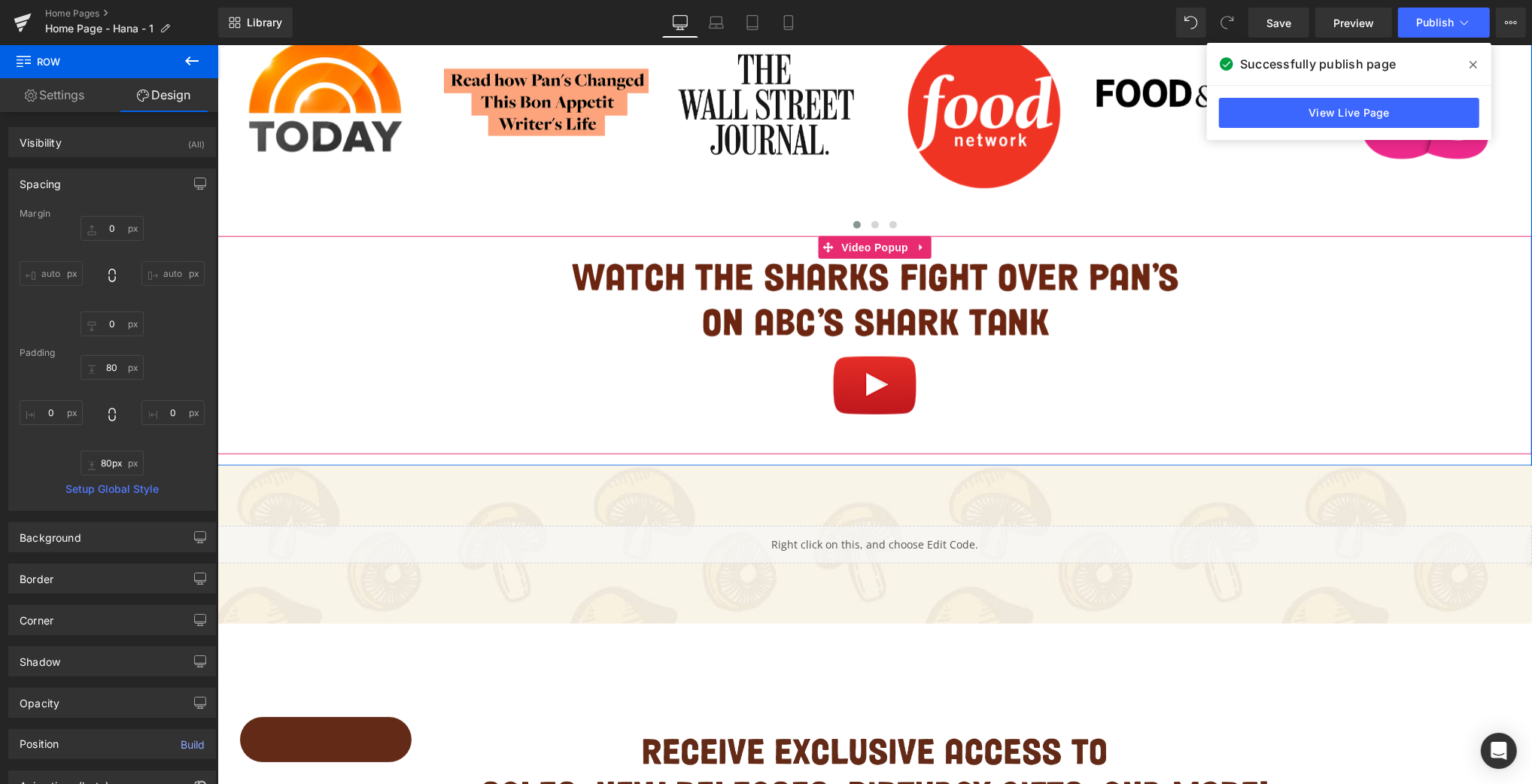
scroll to position [1692, 0]
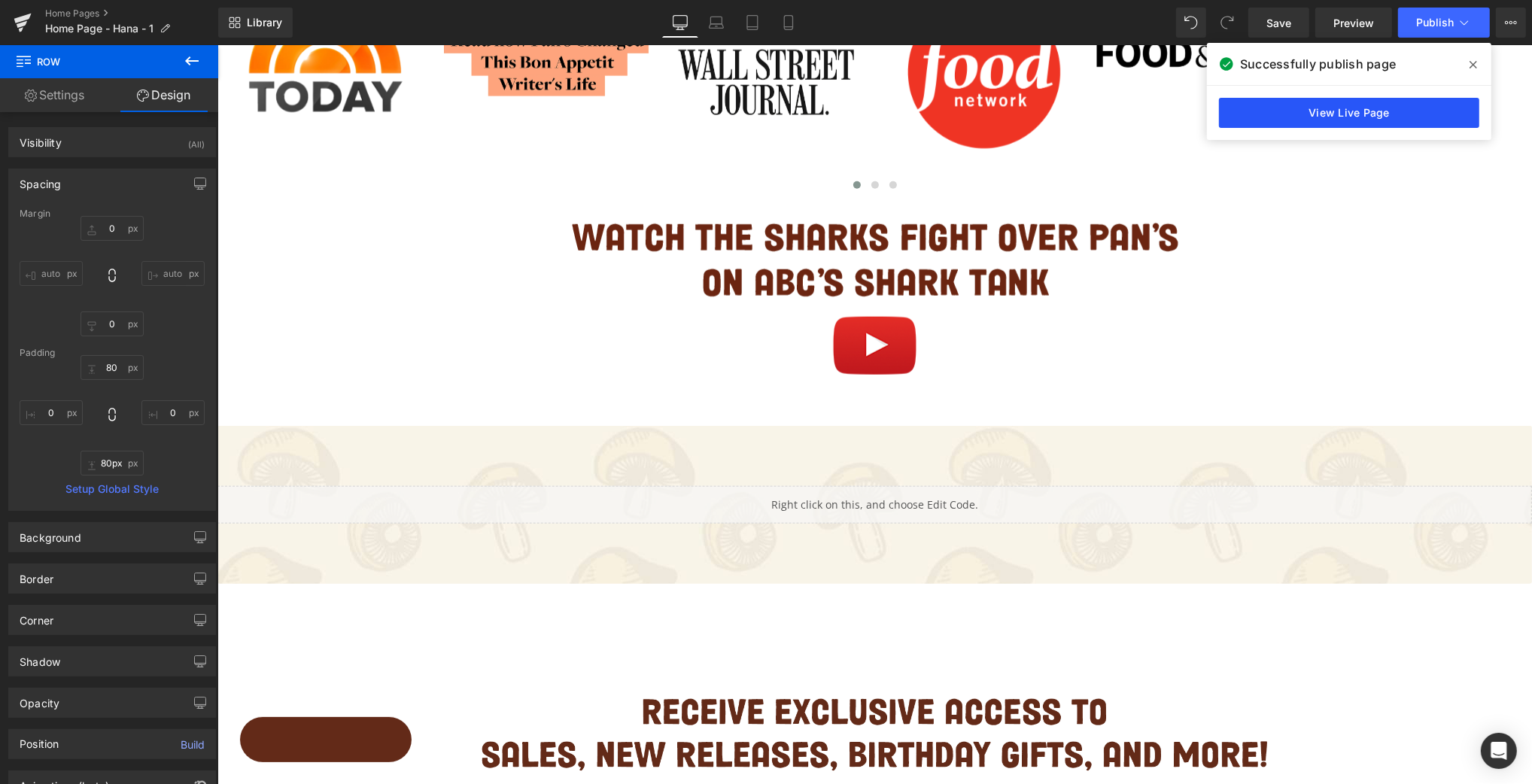
click at [1324, 111] on link "View Live Page" at bounding box center [1349, 113] width 260 height 30
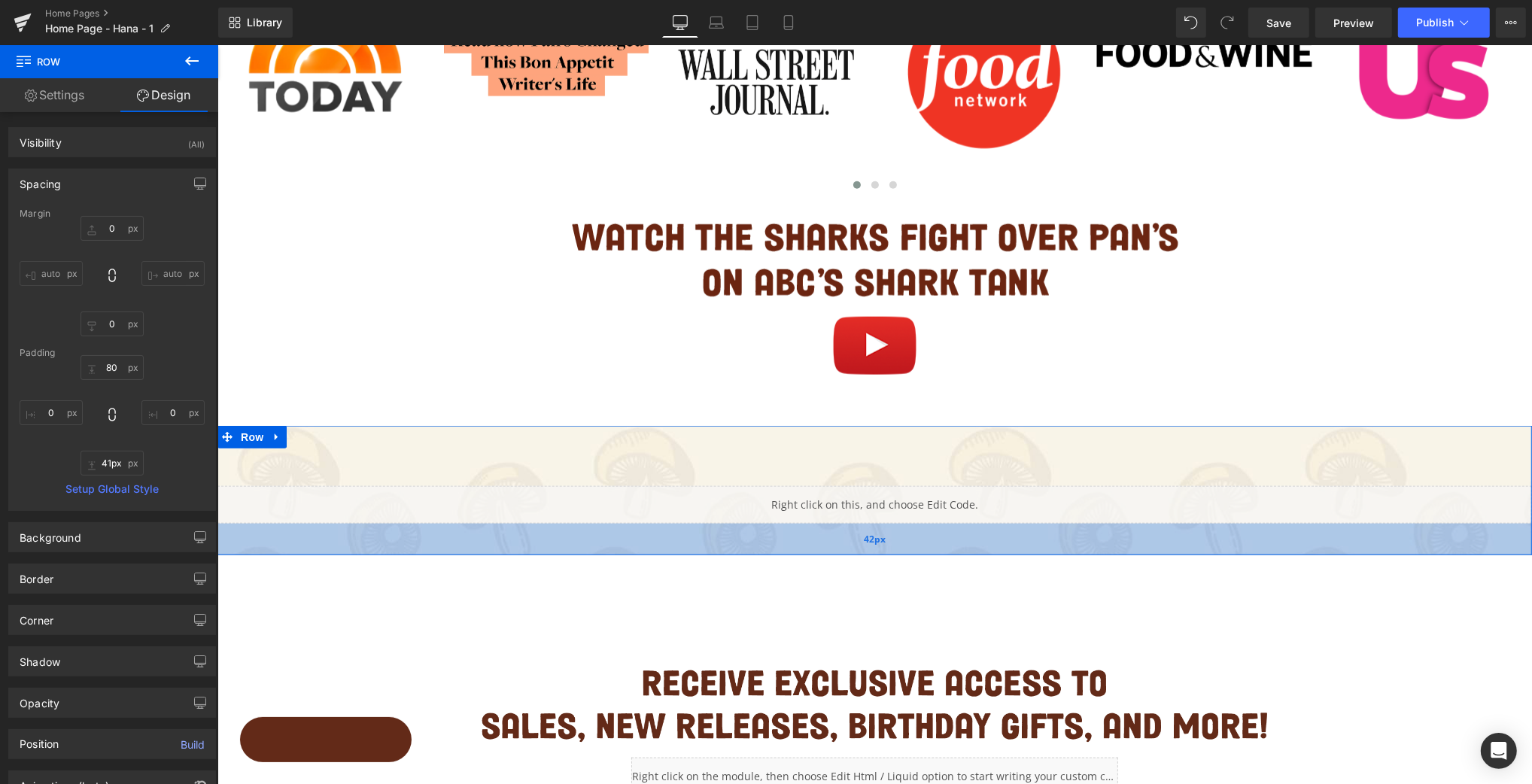
type input "40px"
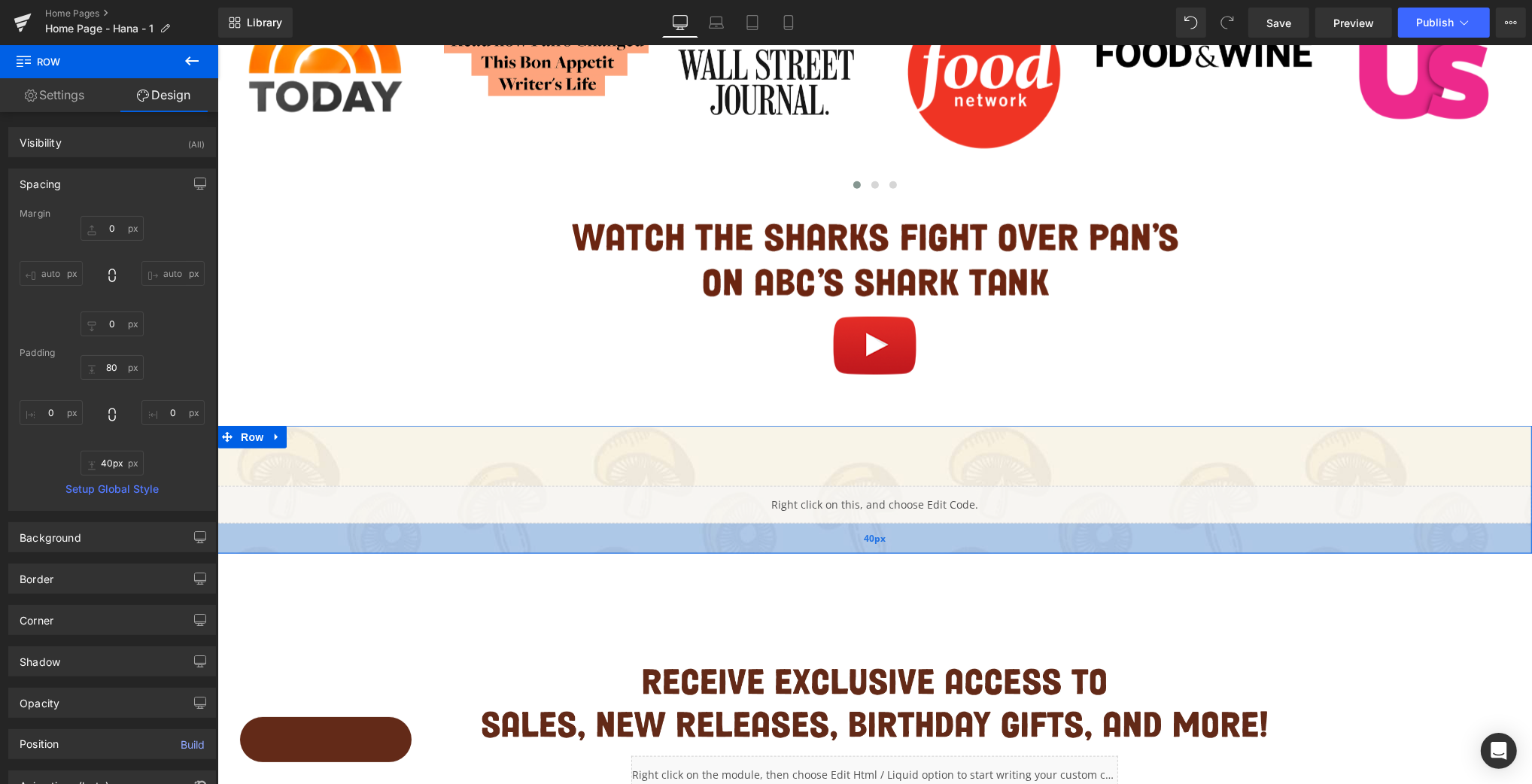
drag, startPoint x: 875, startPoint y: 579, endPoint x: 879, endPoint y: 548, distance: 31.3
click at [879, 548] on div "40px" at bounding box center [874, 539] width 1315 height 30
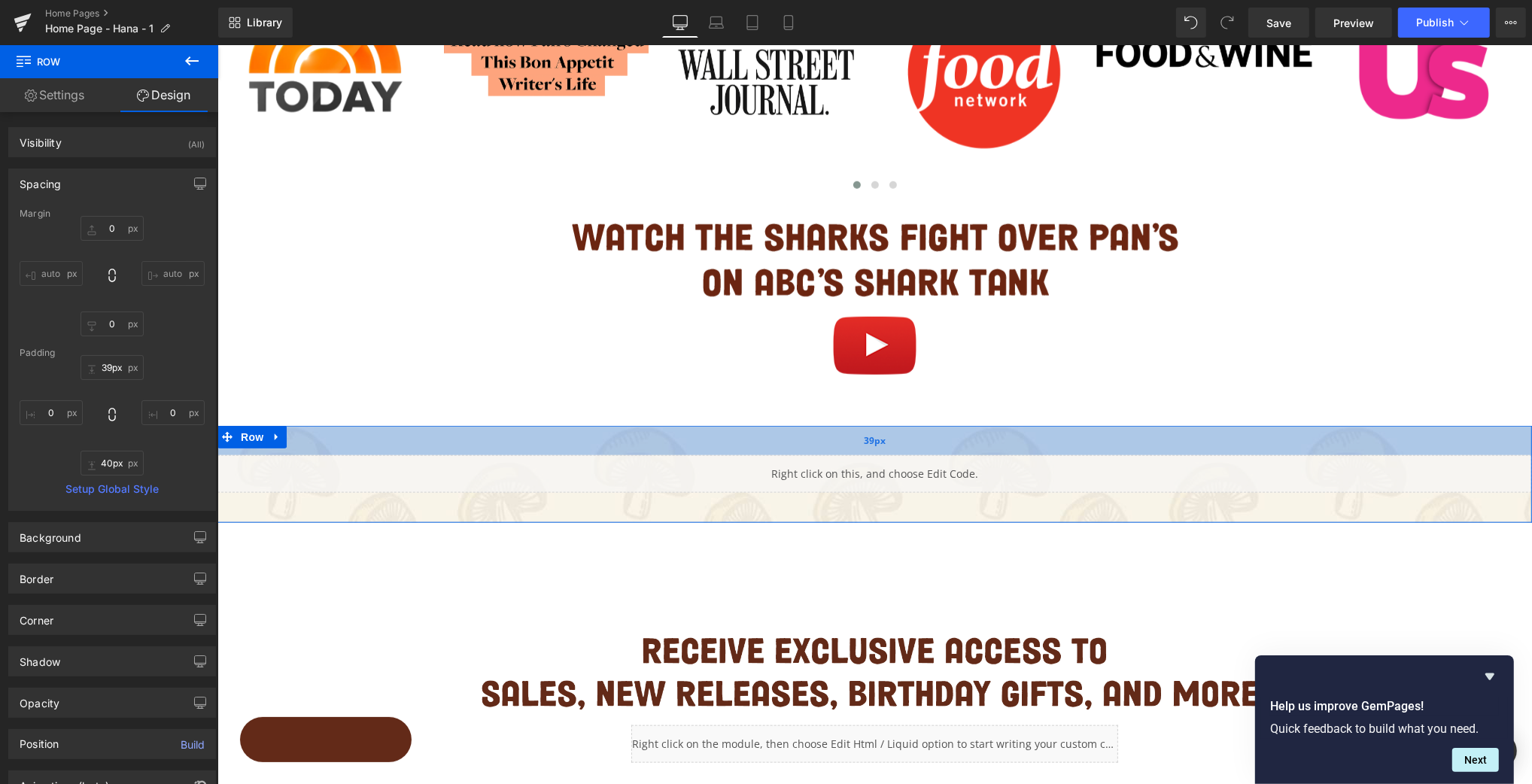
type input "40px"
drag, startPoint x: 843, startPoint y: 485, endPoint x: 842, endPoint y: 454, distance: 31.0
click at [842, 455] on div "40px" at bounding box center [874, 441] width 1315 height 30
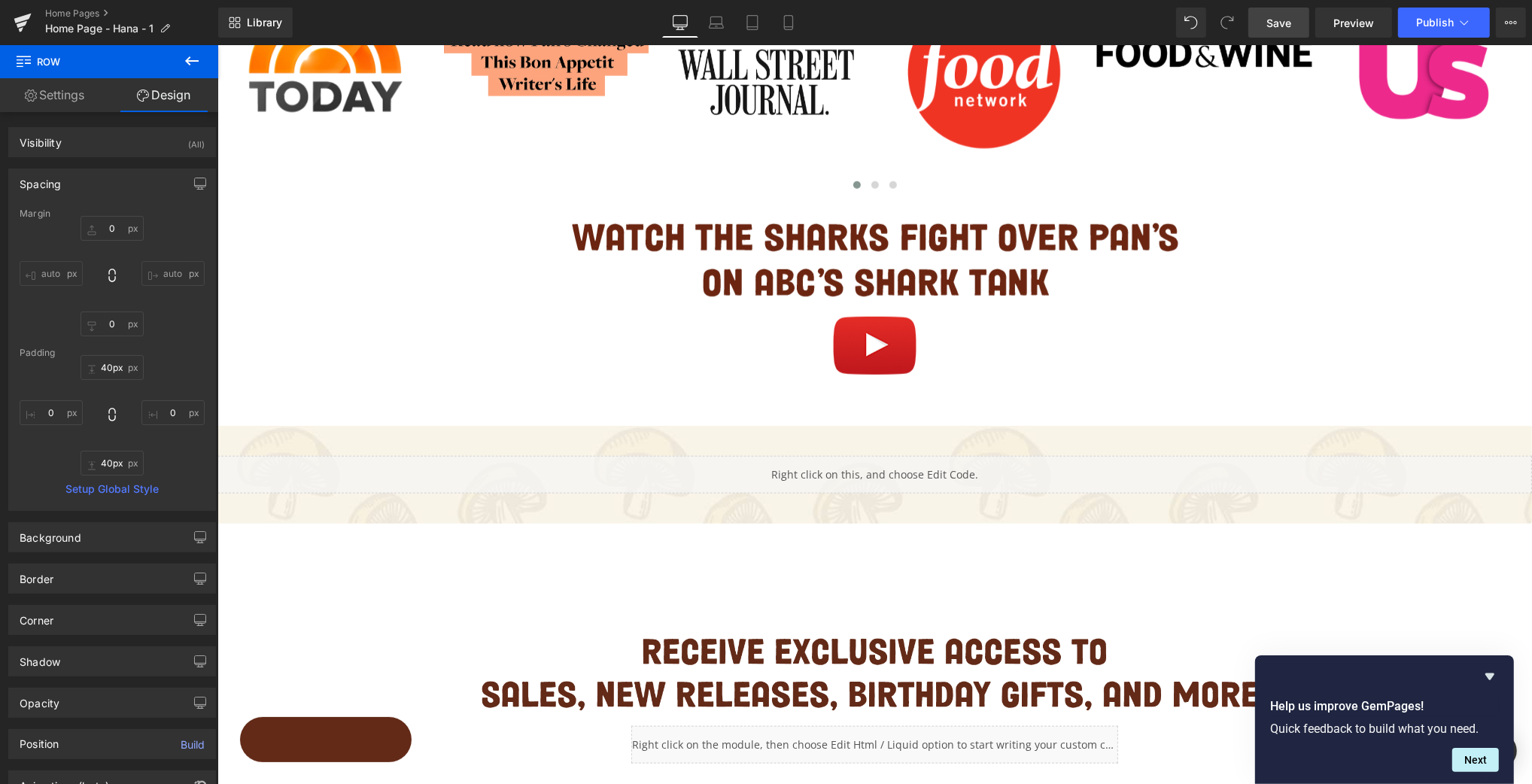
click at [1292, 21] on span "Save" at bounding box center [1279, 23] width 25 height 16
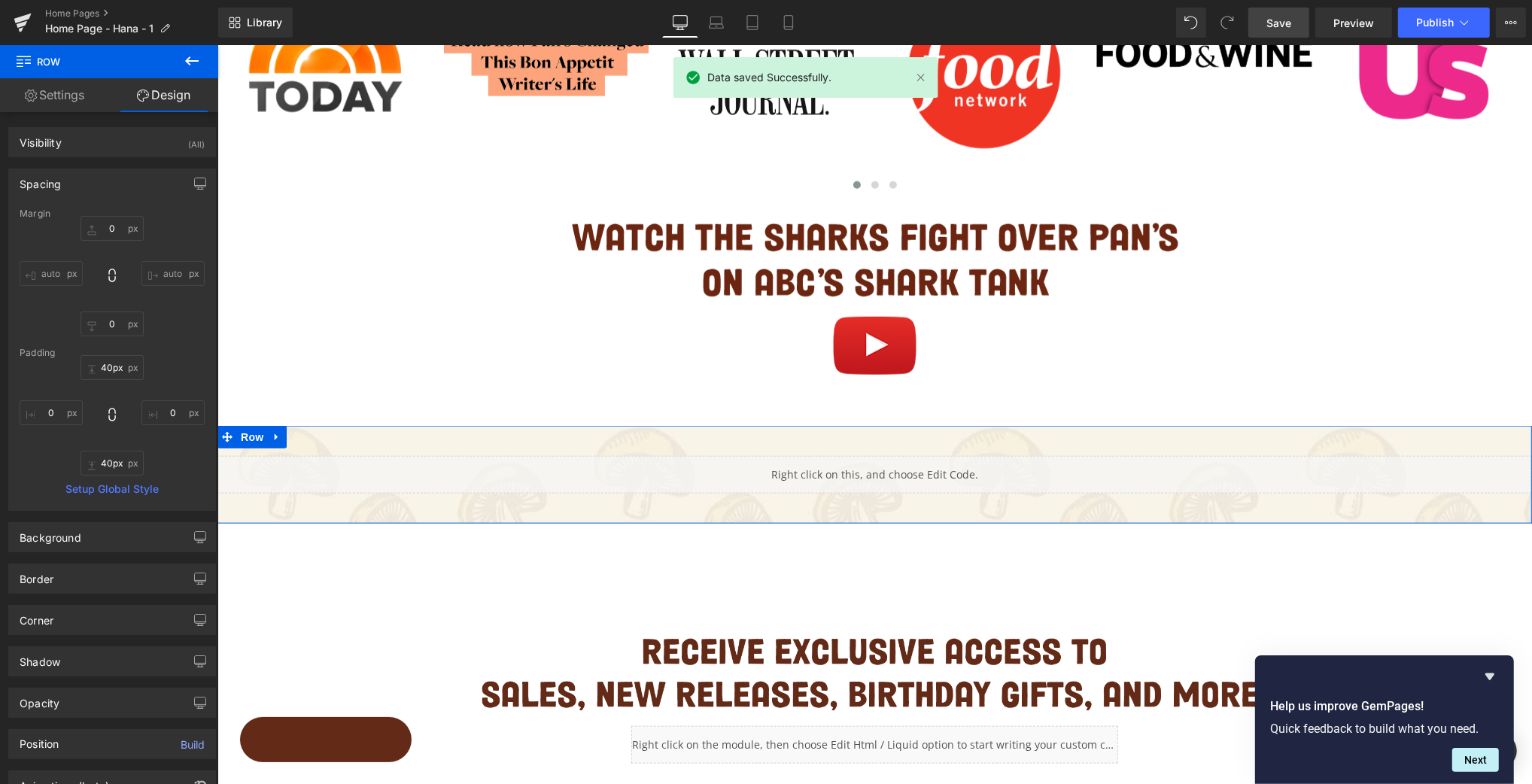
click at [893, 471] on div "Liquid" at bounding box center [874, 475] width 1315 height 38
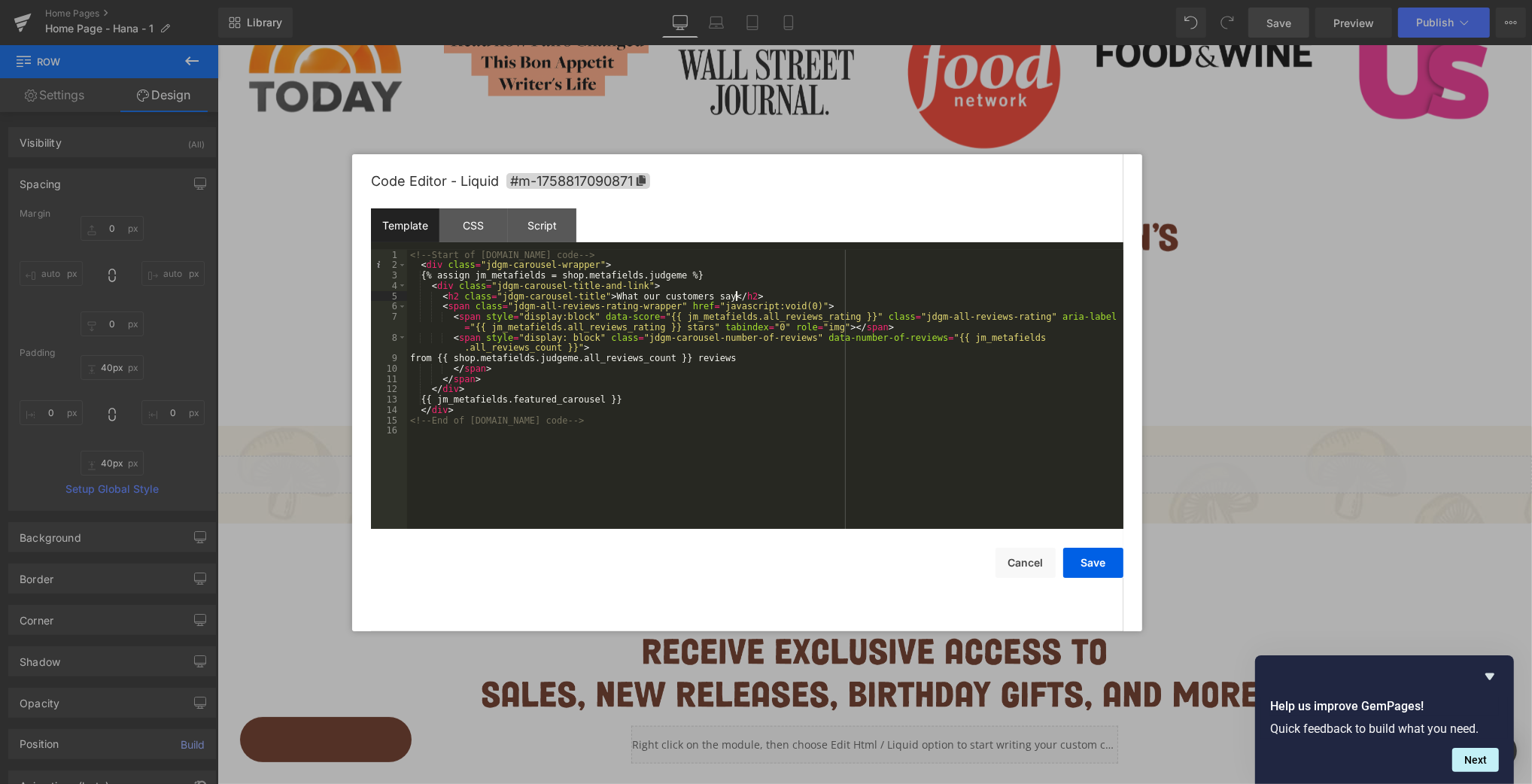
click at [736, 297] on div "<!-- Start of [DOMAIN_NAME] code --> < div class = "jdgm-carousel-wrapper" > {%…" at bounding box center [765, 400] width 716 height 301
click at [1092, 561] on button "Save" at bounding box center [1094, 563] width 60 height 30
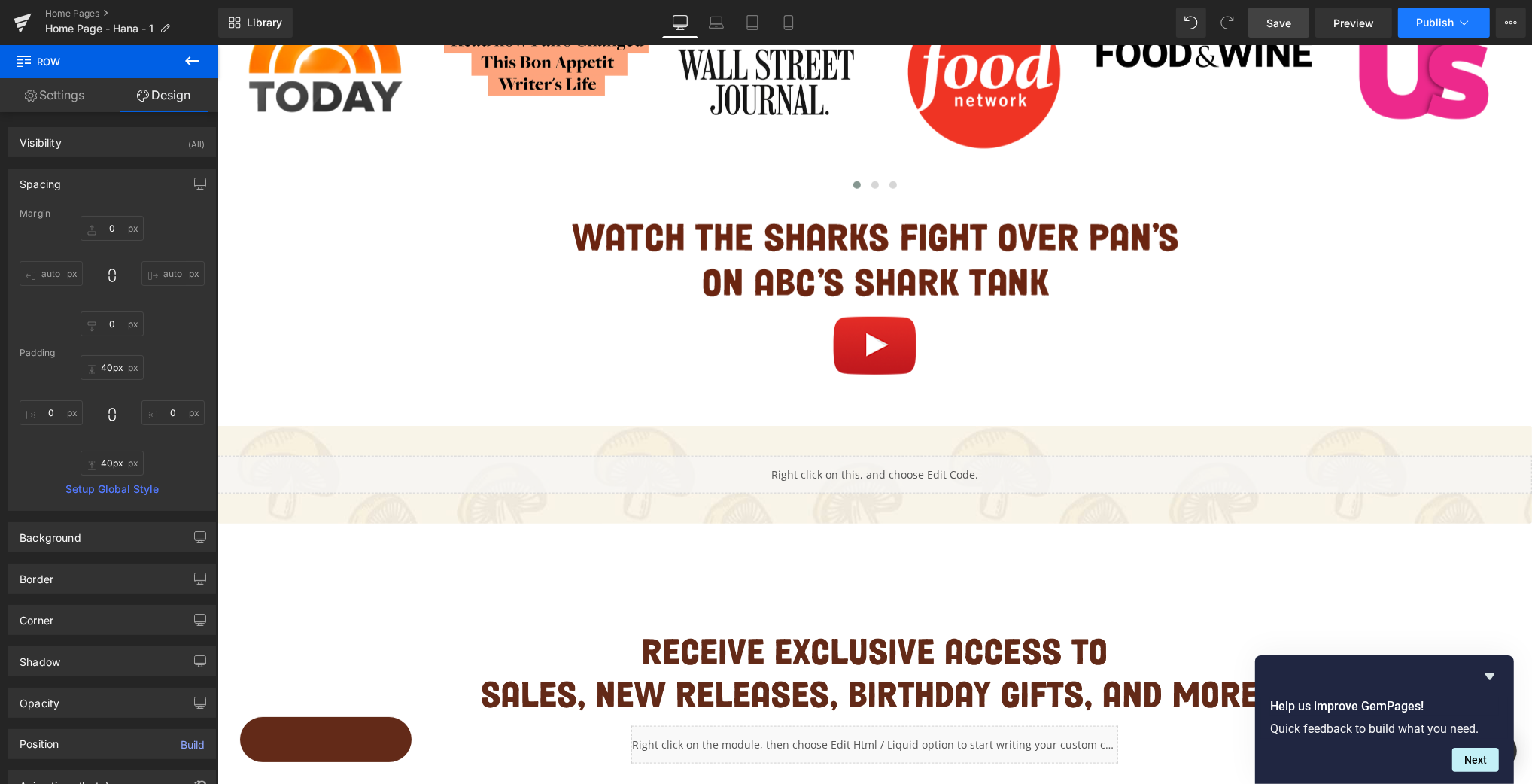
click at [1324, 22] on span "Publish" at bounding box center [1435, 23] width 38 height 12
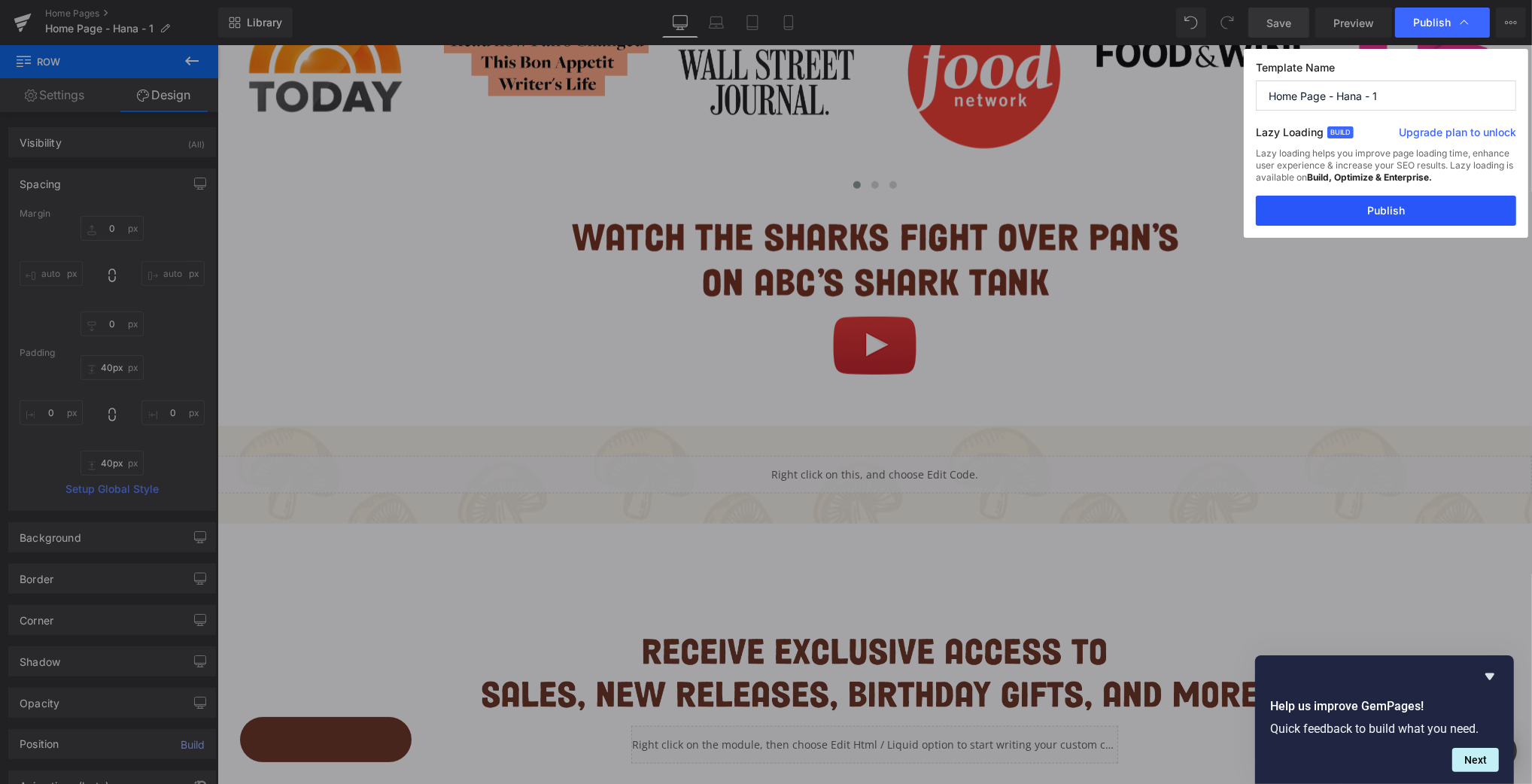
click at [1324, 211] on button "Publish" at bounding box center [1386, 211] width 260 height 30
